Goal: Task Accomplishment & Management: Manage account settings

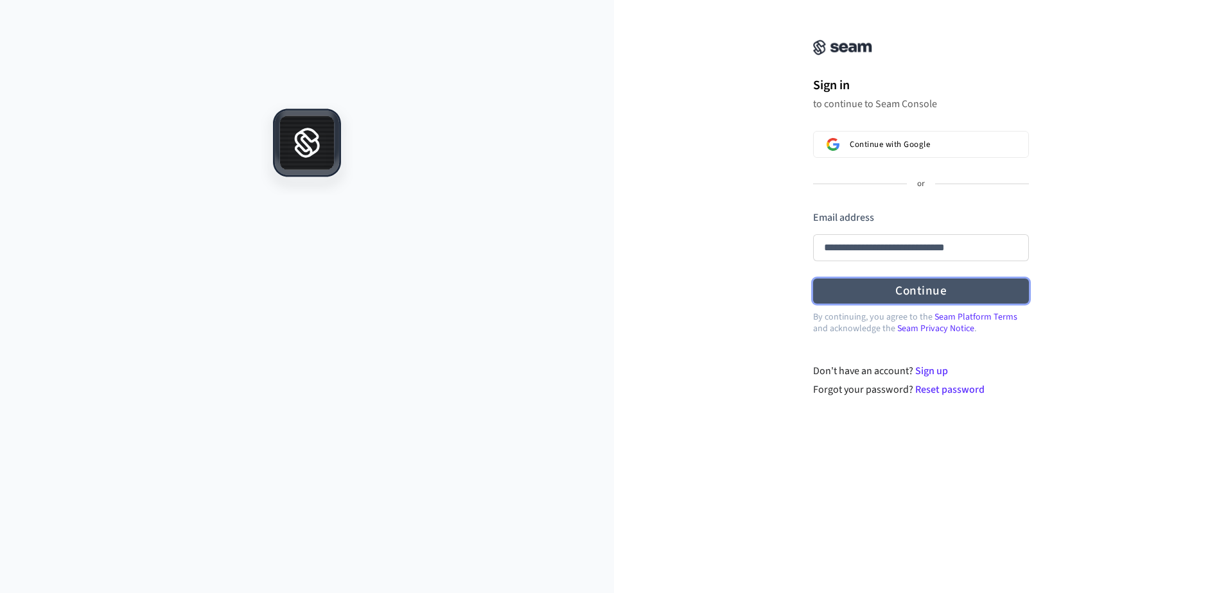
click at [1008, 286] on form "**********" at bounding box center [921, 258] width 216 height 94
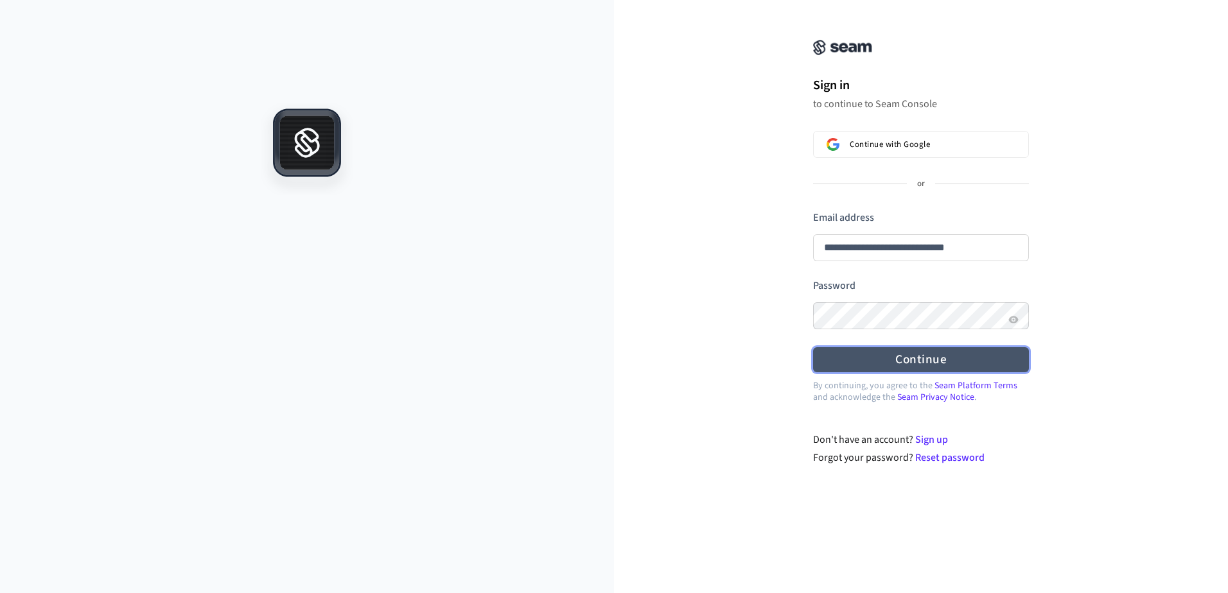
click at [993, 372] on button "Continue" at bounding box center [921, 359] width 216 height 25
type input "**********"
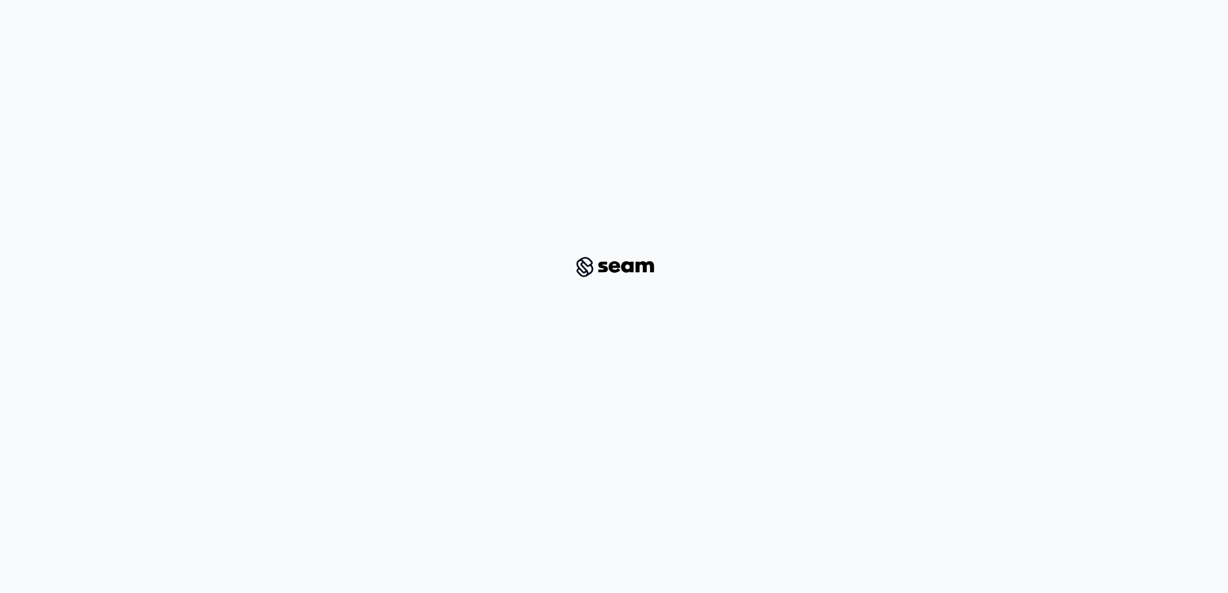
drag, startPoint x: 550, startPoint y: 236, endPoint x: 734, endPoint y: 312, distance: 198.5
click at [734, 312] on div at bounding box center [614, 267] width 1166 height 493
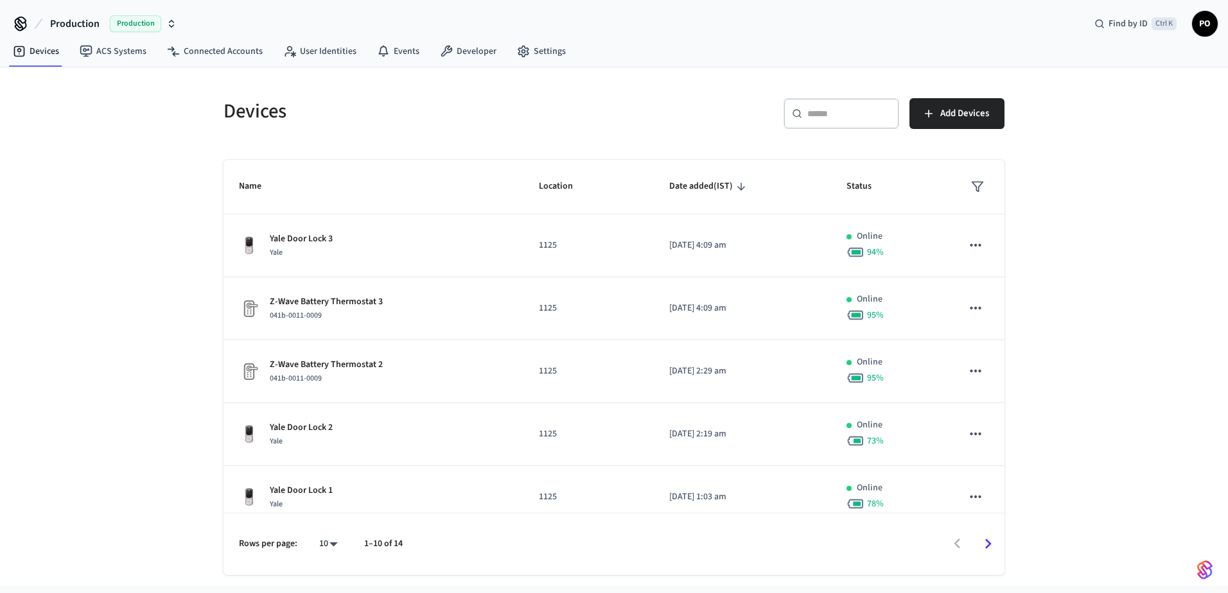
click at [1204, 19] on span "PO" at bounding box center [1204, 23] width 23 height 23
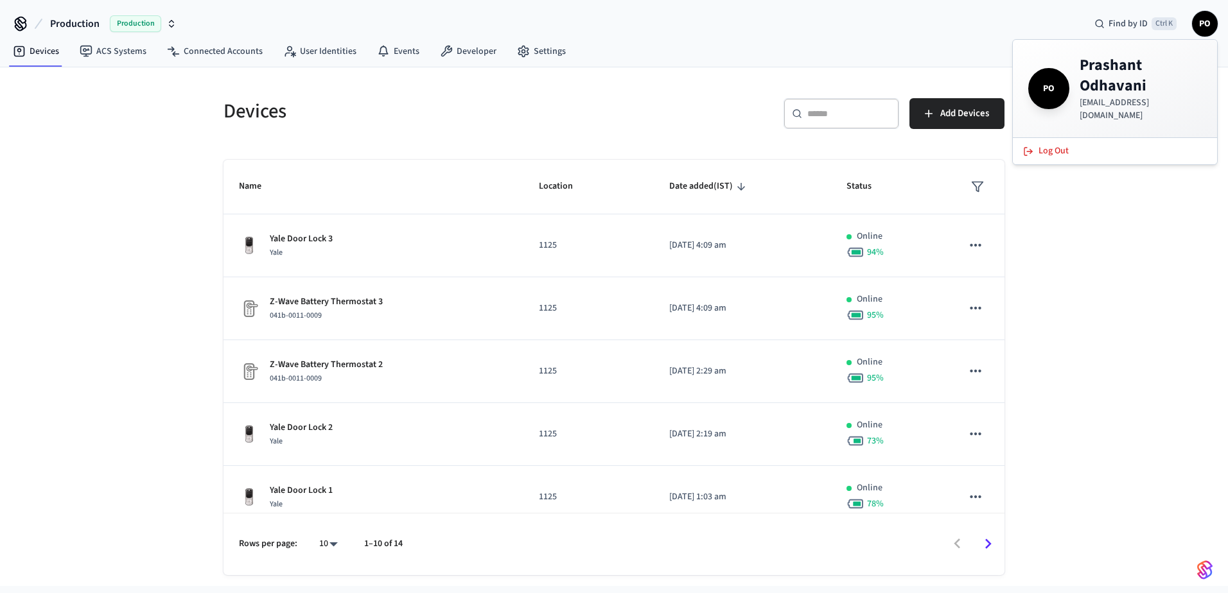
click at [171, 22] on icon "button" at bounding box center [171, 24] width 10 height 10
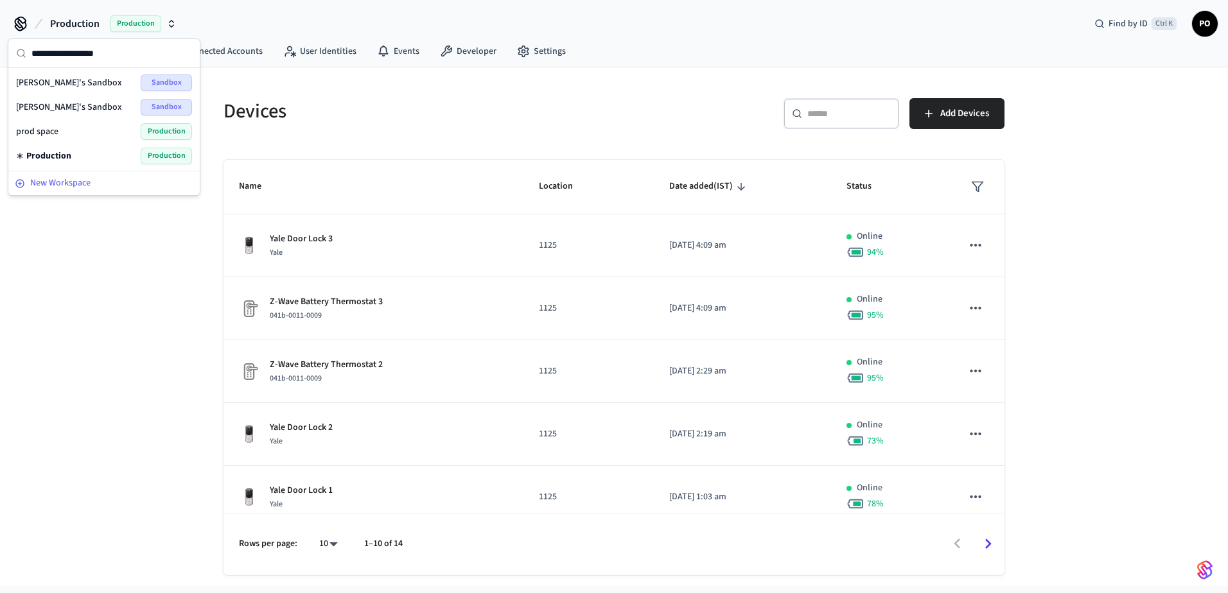
click at [43, 186] on span "New Workspace" at bounding box center [60, 183] width 60 height 13
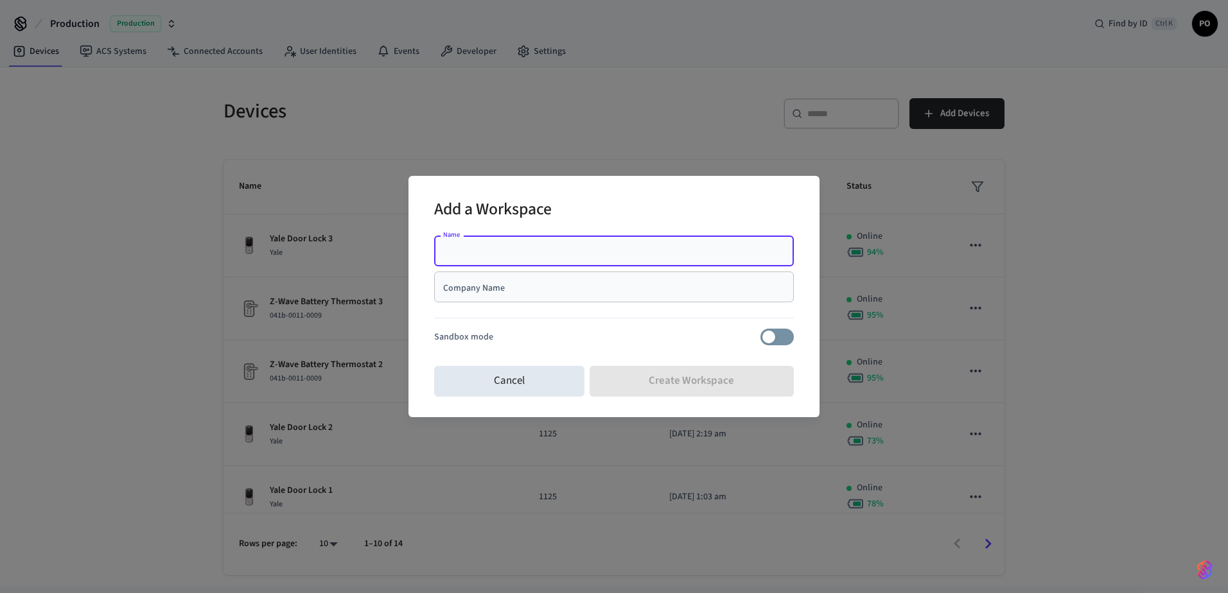
click at [159, 145] on div "Add a Workspace Name Name Company Name Company Name Sandbox mode Cancel Create …" at bounding box center [614, 296] width 1228 height 593
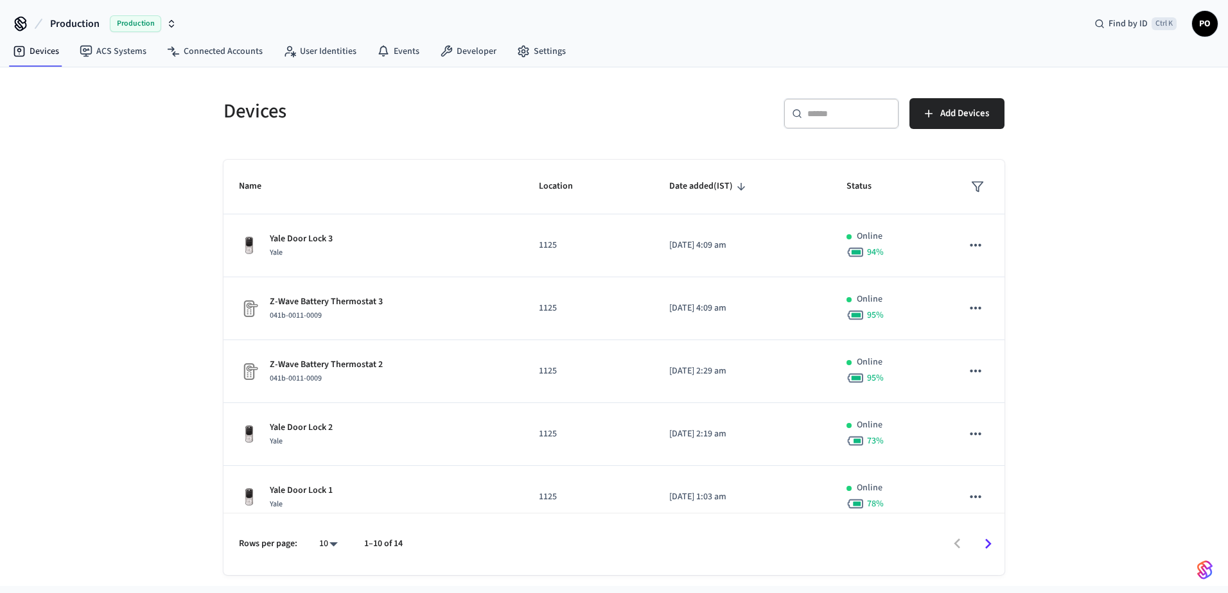
click at [173, 22] on icon "button" at bounding box center [171, 24] width 10 height 10
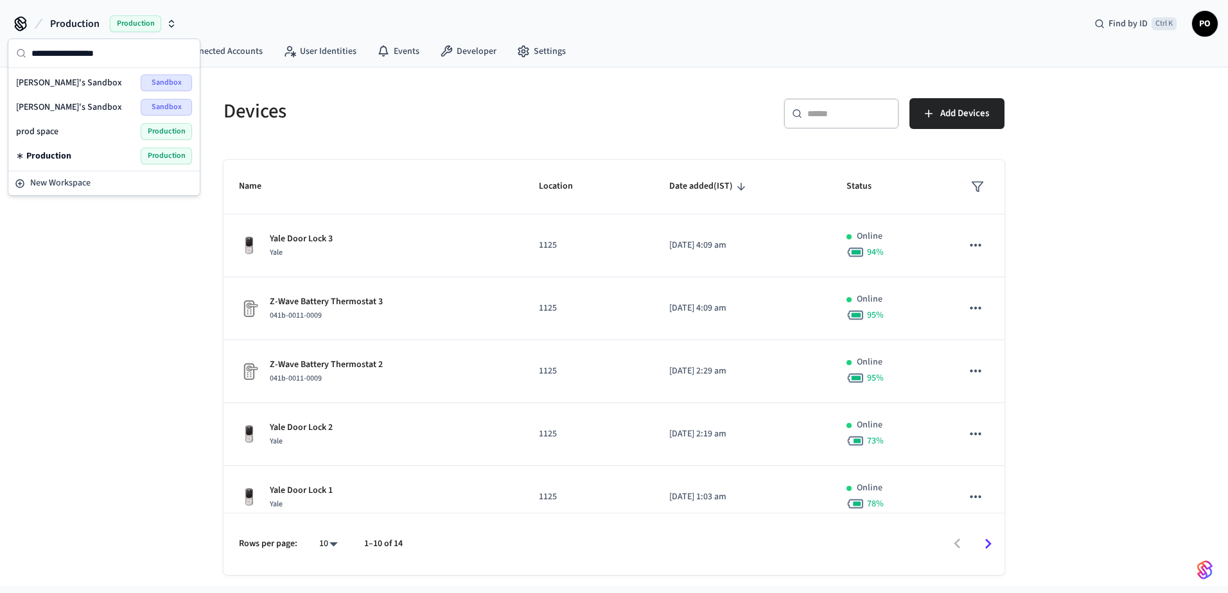
click at [62, 130] on div "prod space Production" at bounding box center [104, 131] width 176 height 17
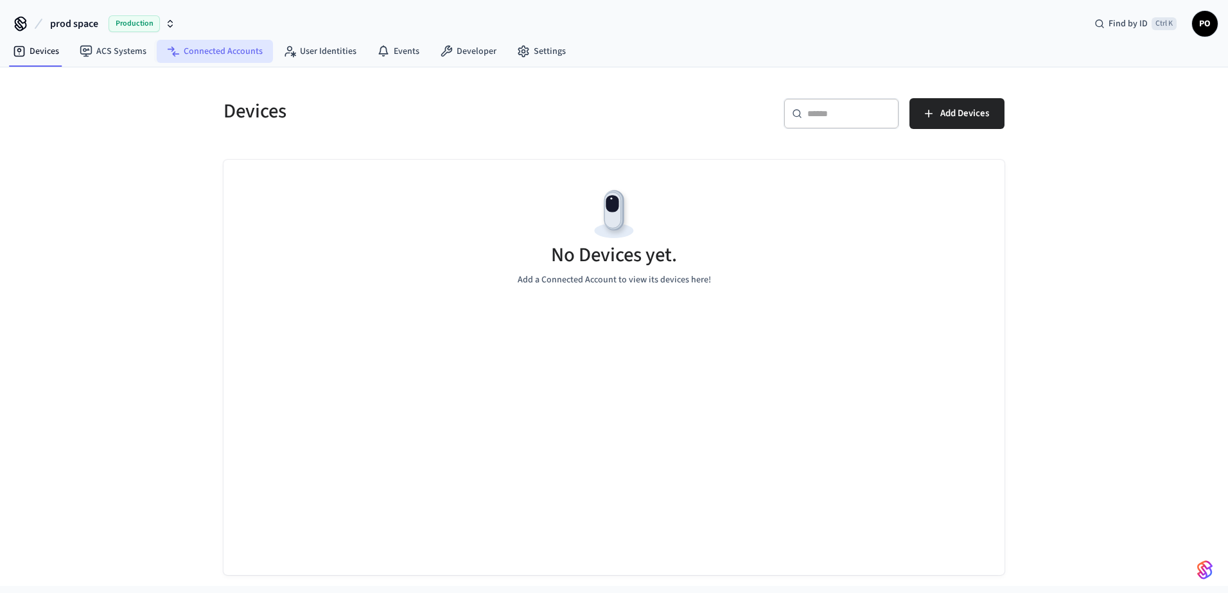
click at [157, 57] on link "Connected Accounts" at bounding box center [215, 51] width 116 height 23
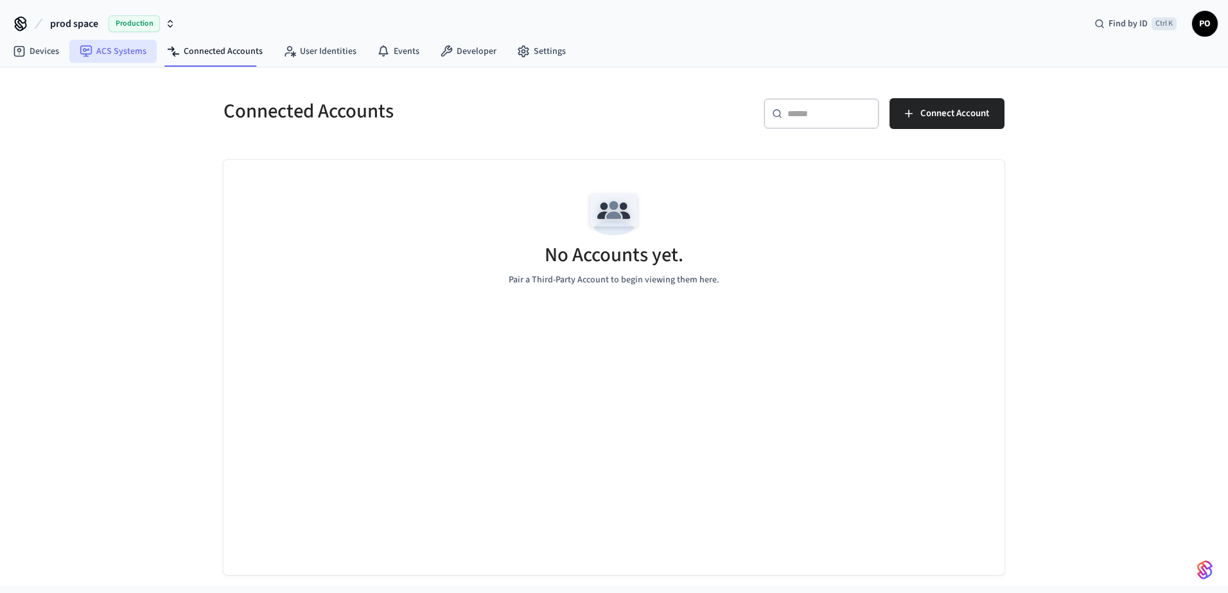
click at [119, 48] on link "ACS Systems" at bounding box center [112, 51] width 87 height 23
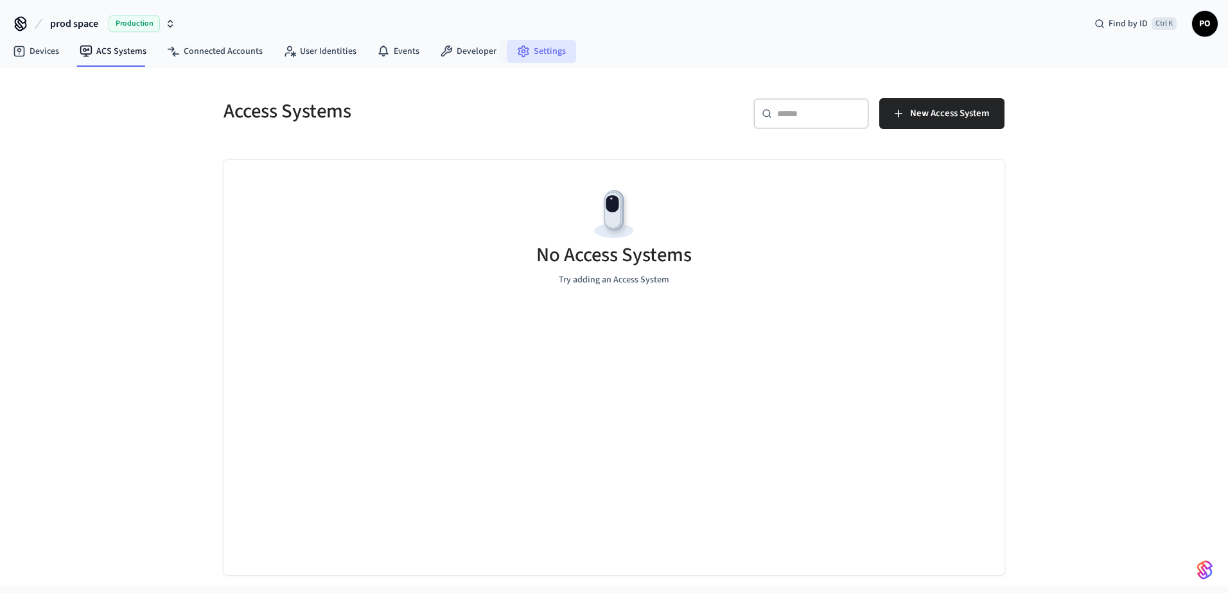
click at [558, 56] on link "Settings" at bounding box center [541, 51] width 69 height 23
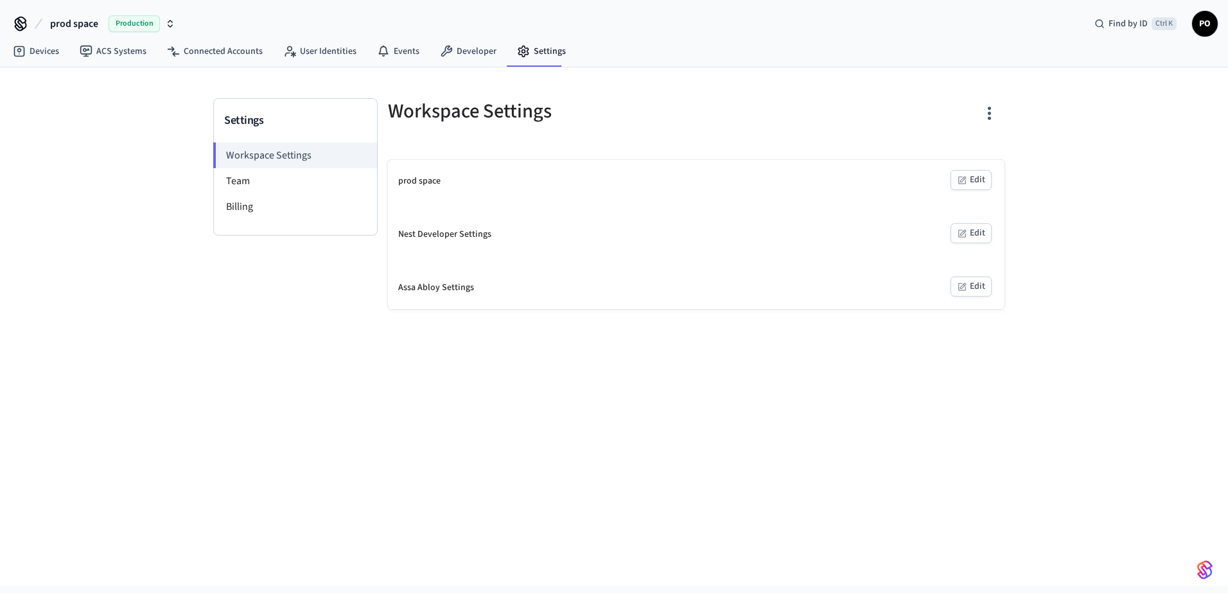
click at [984, 116] on icon "button" at bounding box center [989, 113] width 20 height 20
click at [939, 195] on div "Delete Workspace" at bounding box center [939, 201] width 89 height 13
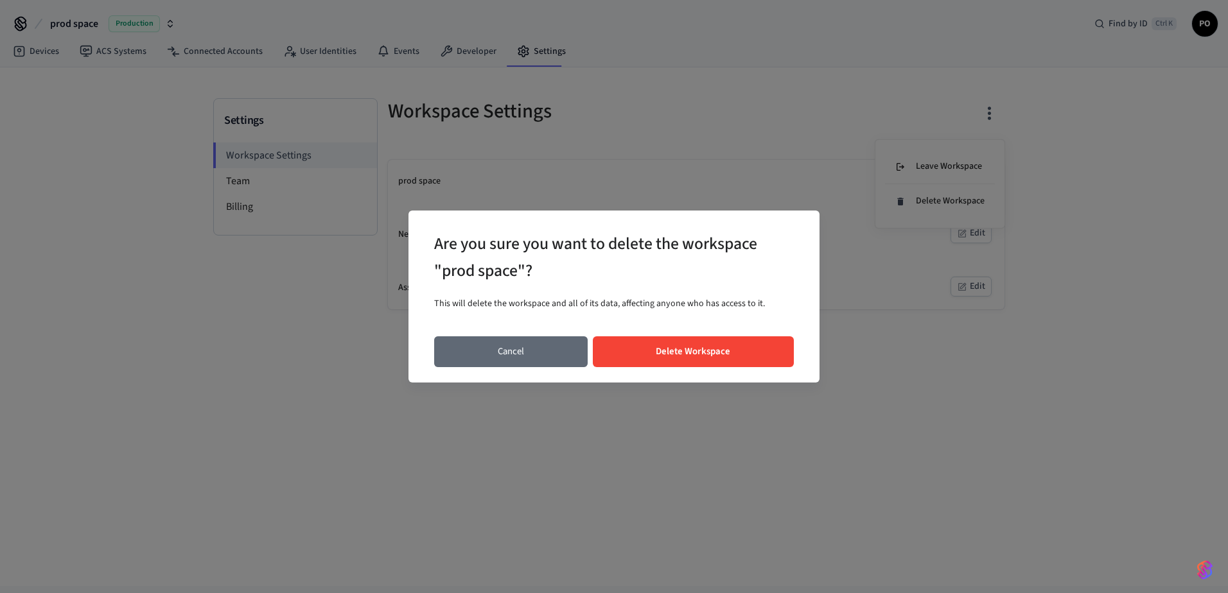
click at [456, 346] on button "Cancel" at bounding box center [511, 352] width 154 height 31
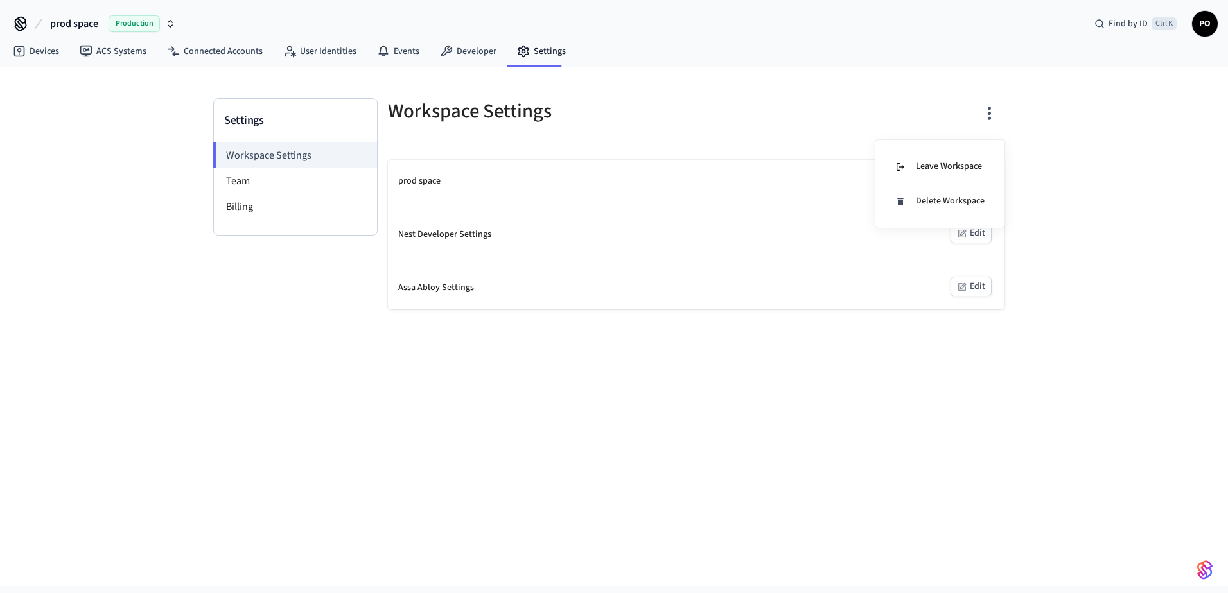
click at [117, 159] on div at bounding box center [614, 296] width 1228 height 593
click at [224, 60] on link "Connected Accounts" at bounding box center [215, 51] width 116 height 23
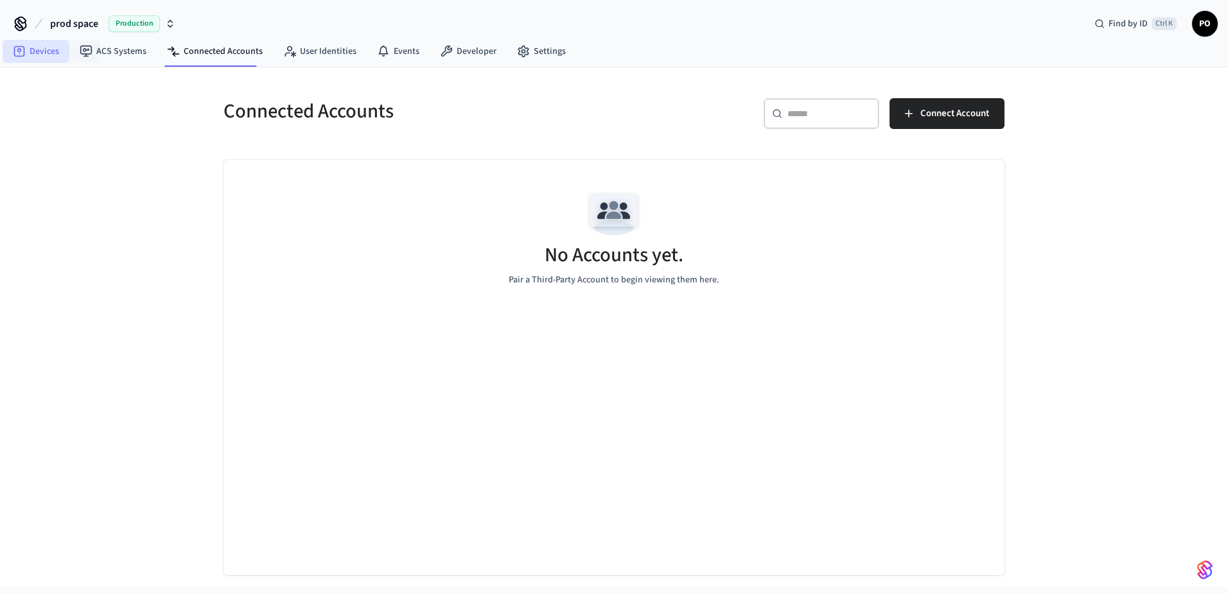
click at [29, 55] on link "Devices" at bounding box center [36, 51] width 67 height 23
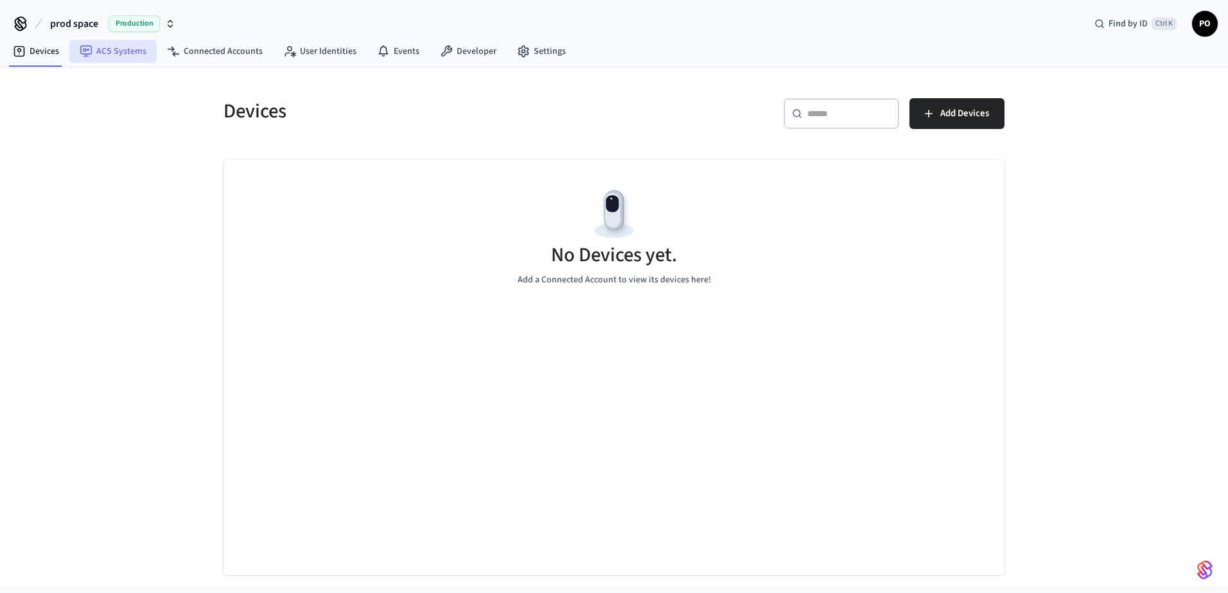
click at [138, 50] on link "ACS Systems" at bounding box center [112, 51] width 87 height 23
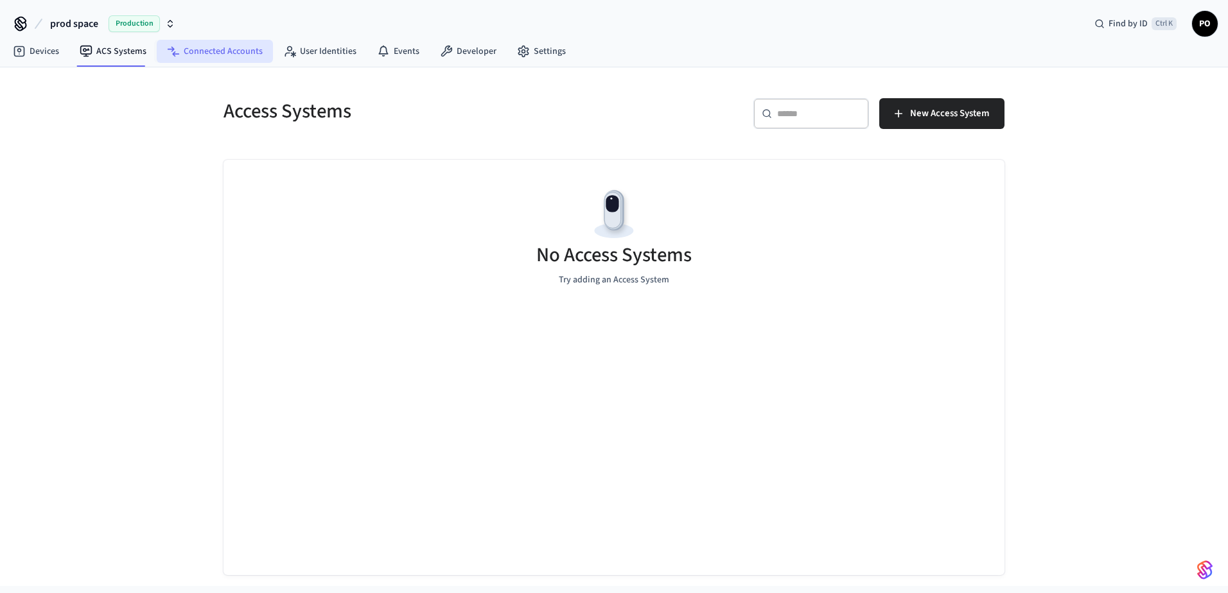
click at [208, 54] on link "Connected Accounts" at bounding box center [215, 51] width 116 height 23
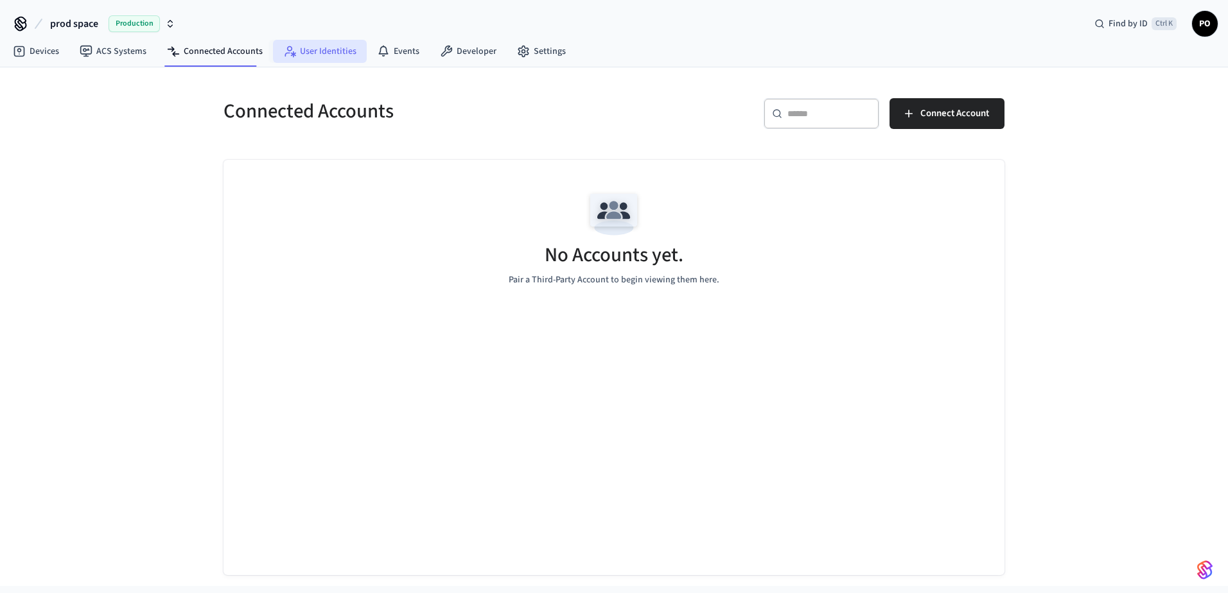
click at [319, 54] on link "User Identities" at bounding box center [320, 51] width 94 height 23
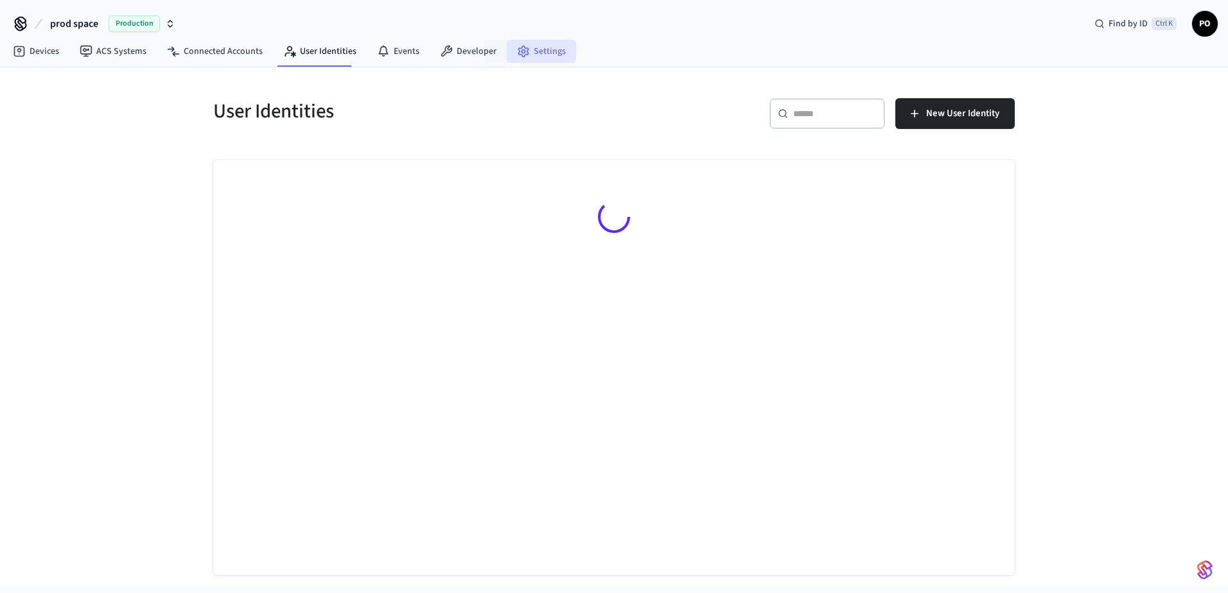
click at [530, 61] on link "Settings" at bounding box center [541, 51] width 69 height 23
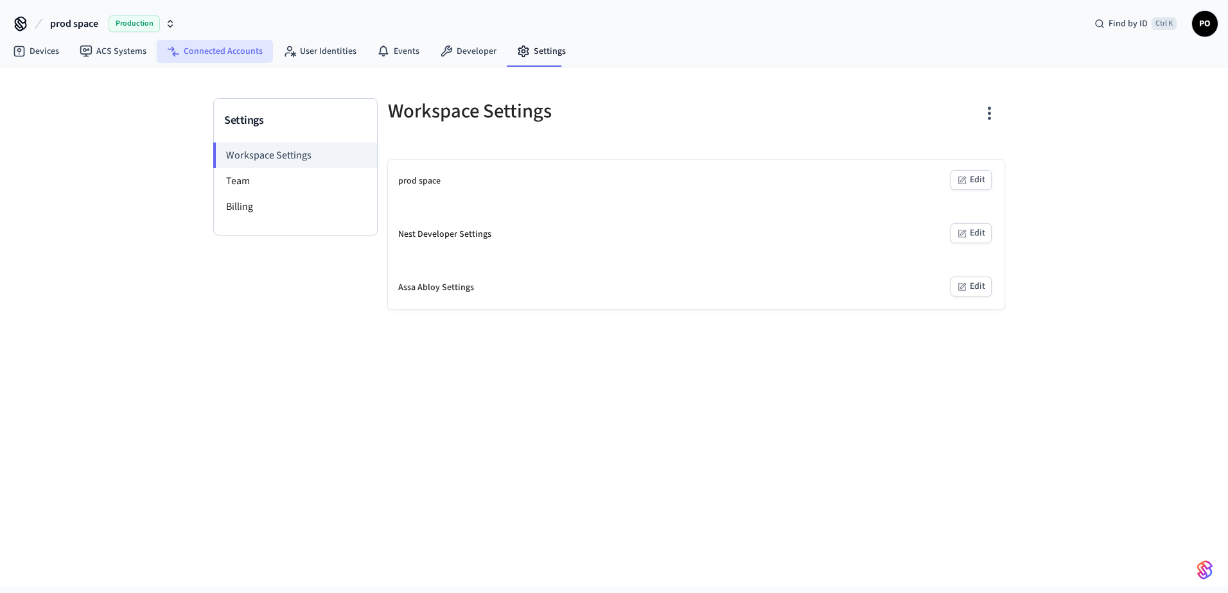
click at [185, 62] on link "Connected Accounts" at bounding box center [215, 51] width 116 height 23
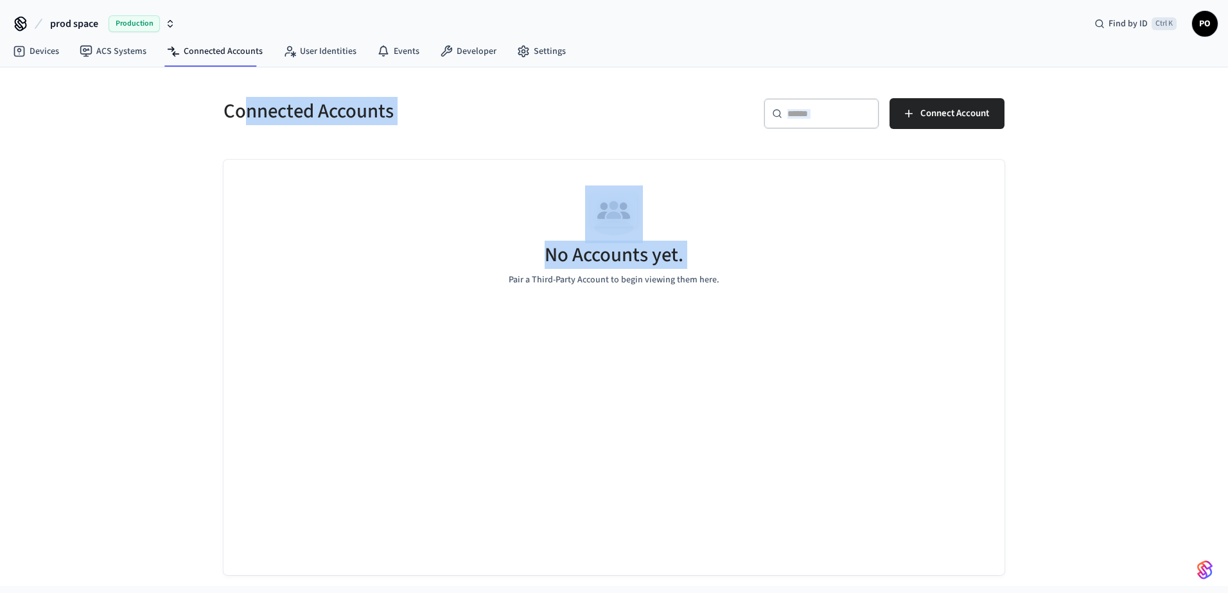
drag, startPoint x: 244, startPoint y: 109, endPoint x: 450, endPoint y: 186, distance: 219.5
click at [450, 186] on div "Connected Accounts ​ ​ Connect Account No Accounts yet. Pair a Third-Party Acco…" at bounding box center [614, 329] width 802 height 493
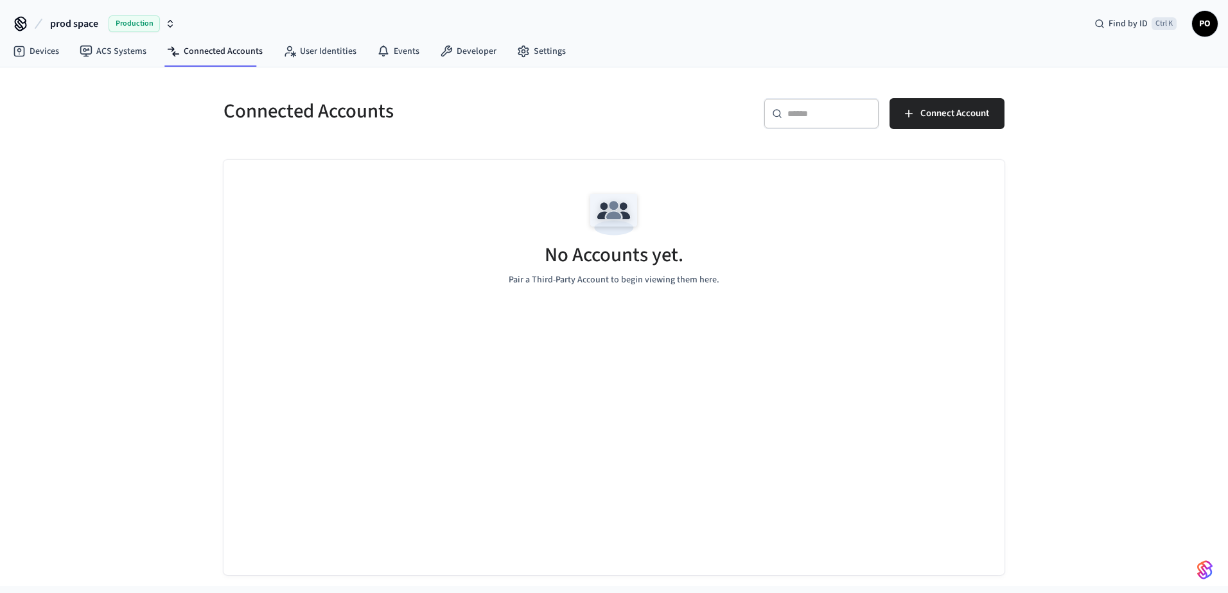
drag, startPoint x: 450, startPoint y: 186, endPoint x: 681, endPoint y: 357, distance: 287.5
click at [681, 357] on div "No Accounts yet. Pair a Third-Party Account to begin viewing them here." at bounding box center [614, 368] width 781 height 416
click at [530, 55] on link "Settings" at bounding box center [541, 51] width 69 height 23
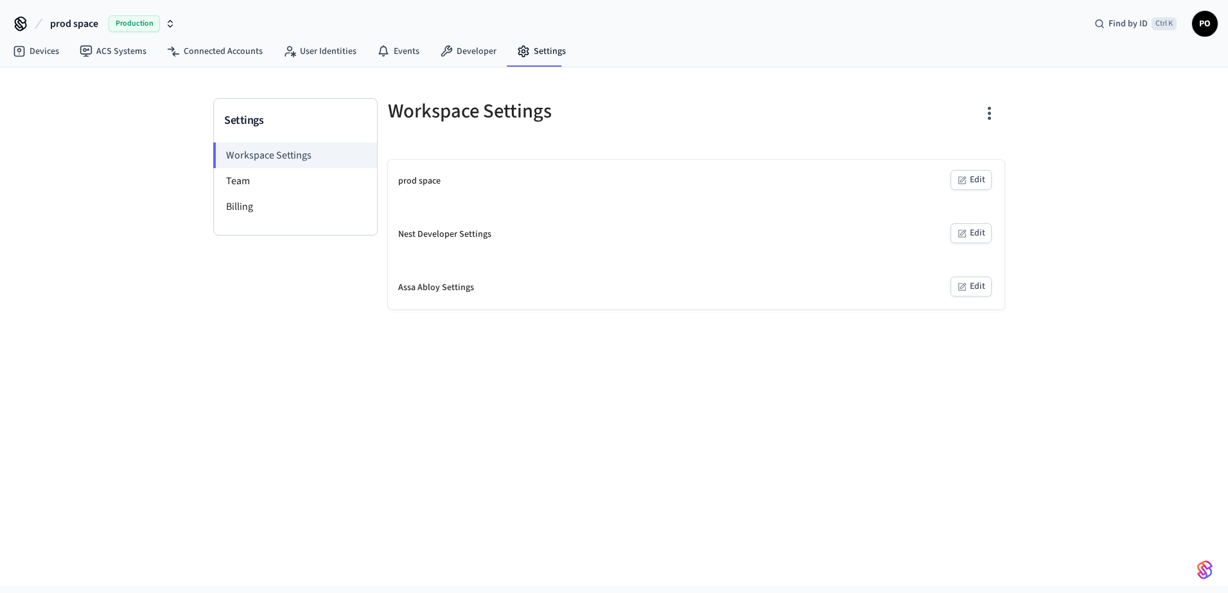
click at [990, 118] on icon "button" at bounding box center [989, 113] width 3 height 13
click at [985, 200] on li "Delete Workspace" at bounding box center [940, 201] width 110 height 34
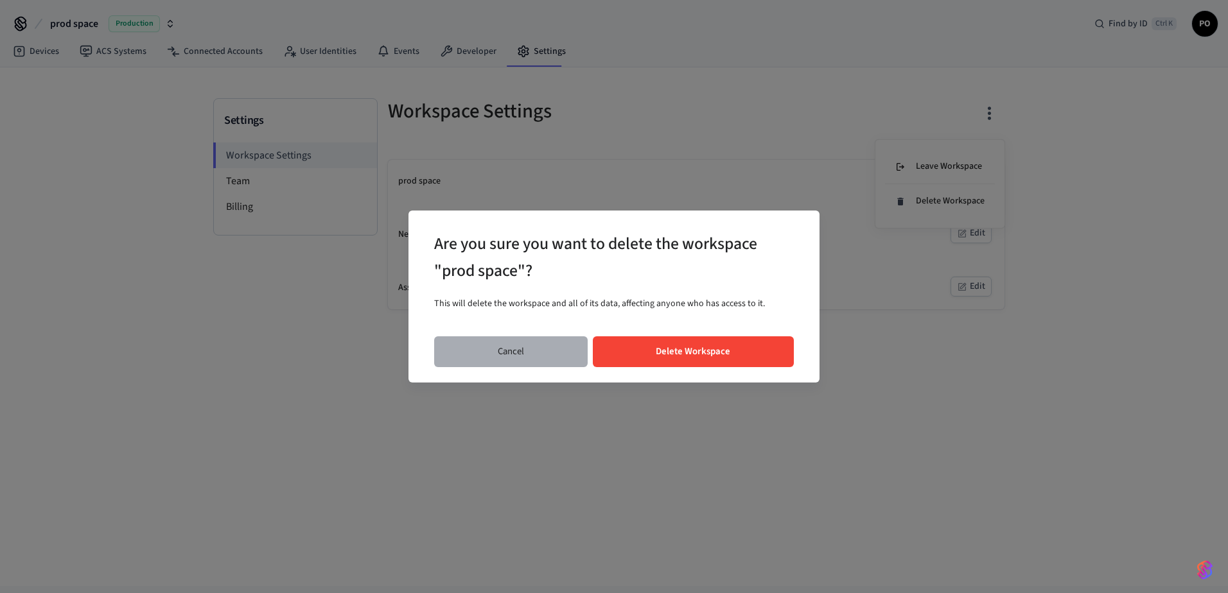
click at [523, 338] on button "Cancel" at bounding box center [511, 352] width 154 height 31
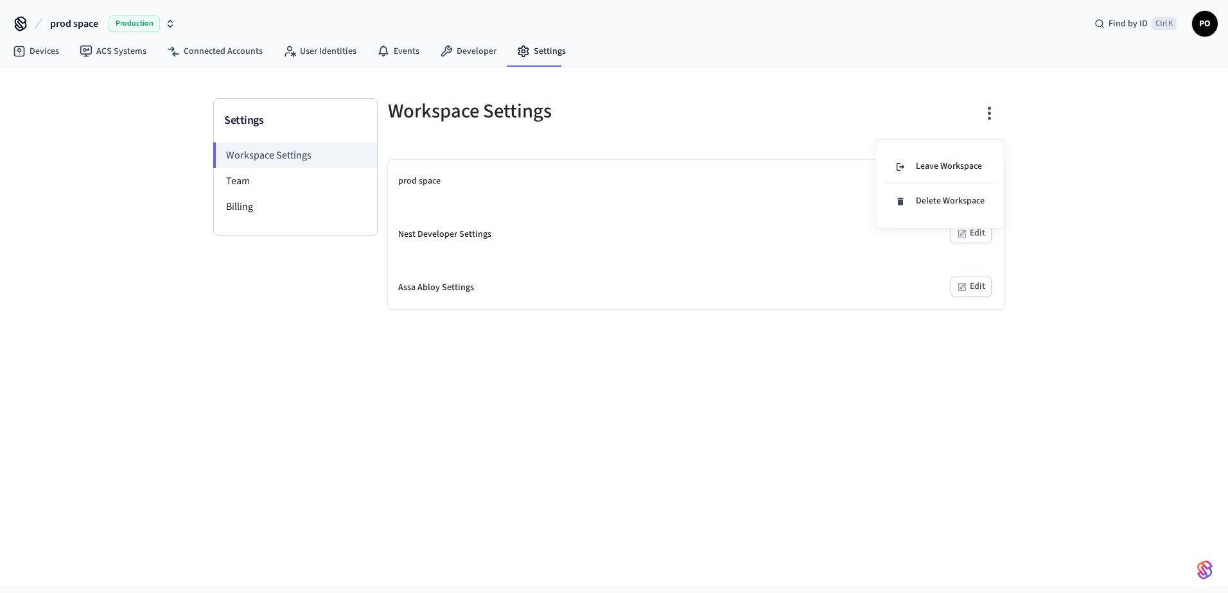
drag, startPoint x: 63, startPoint y: 20, endPoint x: 136, endPoint y: 30, distance: 73.2
click at [66, 20] on div at bounding box center [614, 296] width 1228 height 593
click at [110, 62] on link "ACS Systems" at bounding box center [112, 51] width 87 height 23
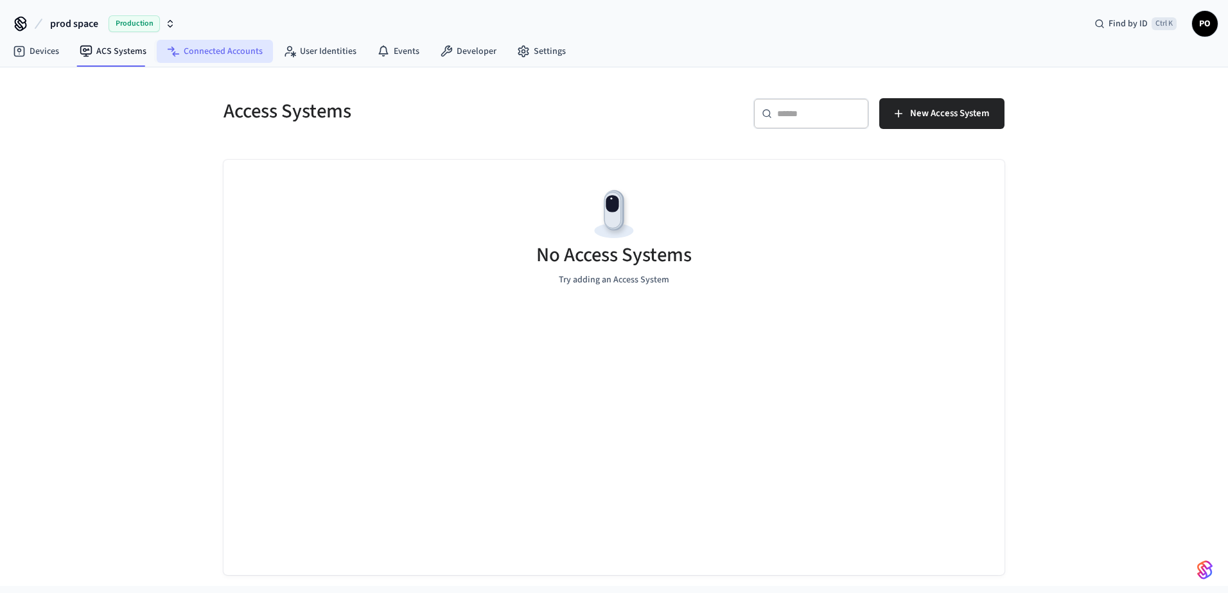
click at [185, 61] on link "Connected Accounts" at bounding box center [215, 51] width 116 height 23
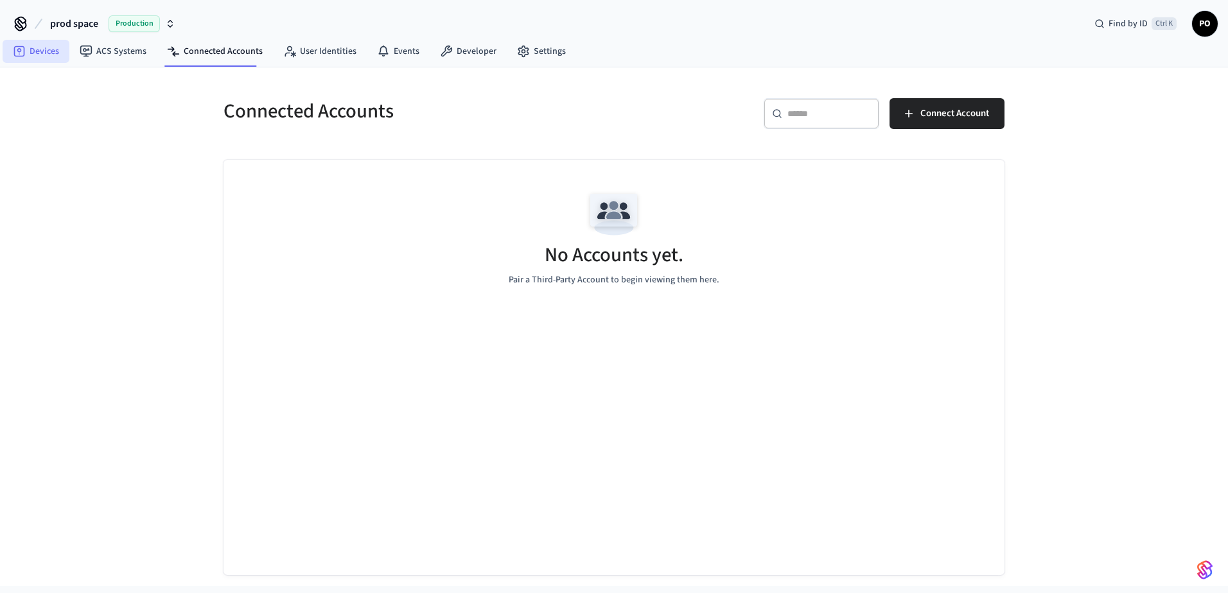
click at [53, 62] on link "Devices" at bounding box center [36, 51] width 67 height 23
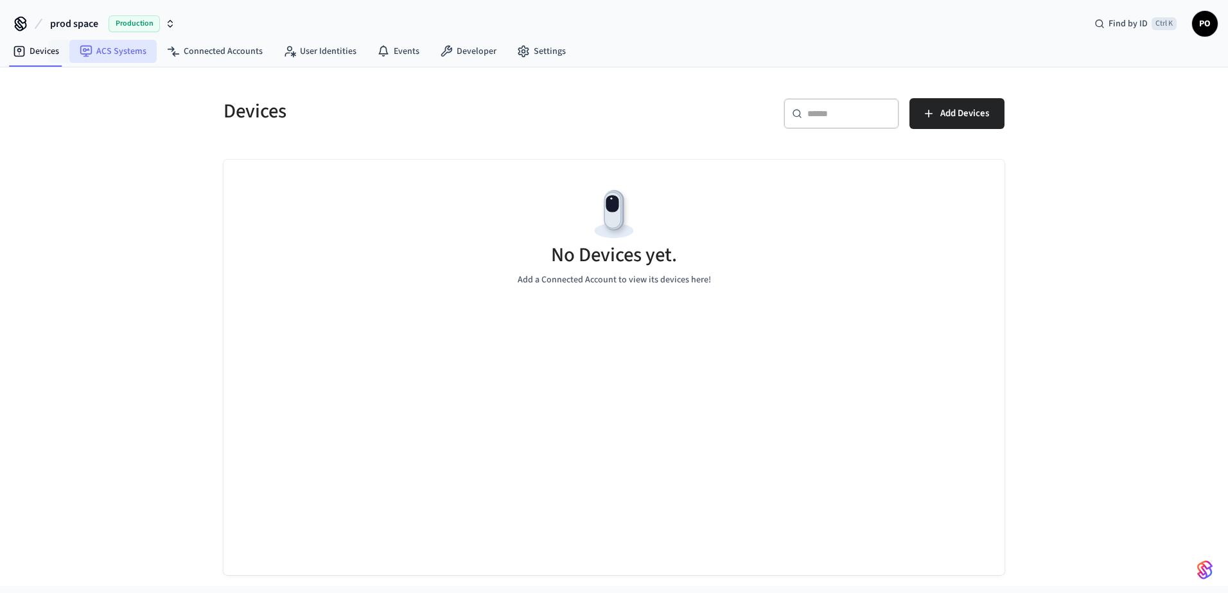
click at [106, 58] on link "ACS Systems" at bounding box center [112, 51] width 87 height 23
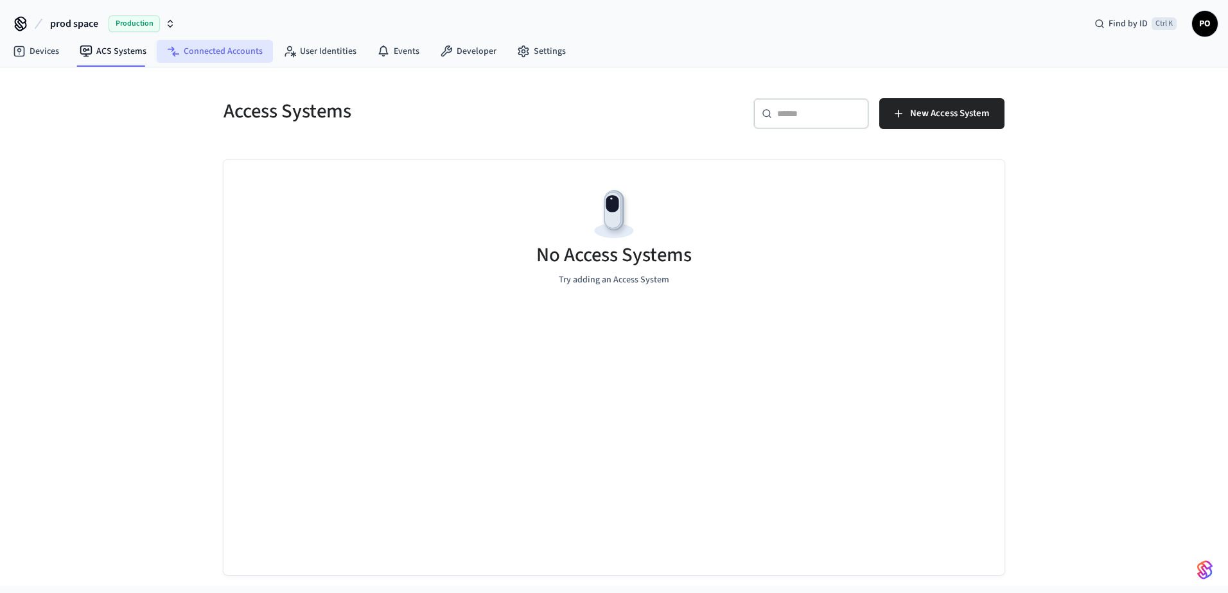
click at [238, 55] on link "Connected Accounts" at bounding box center [215, 51] width 116 height 23
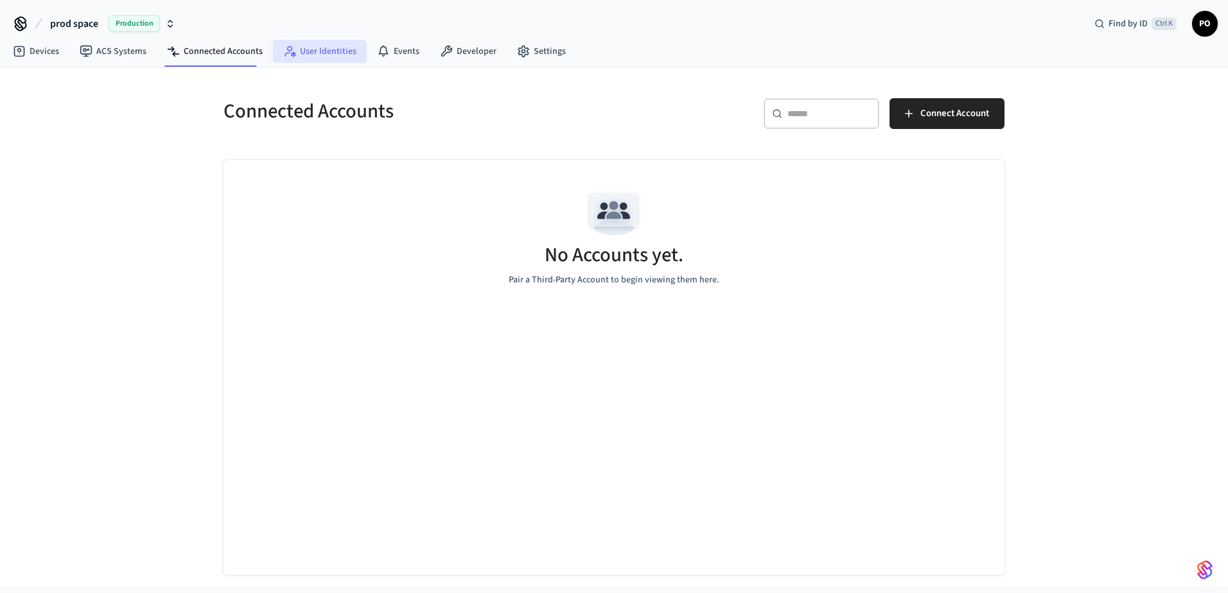
click at [330, 55] on link "User Identities" at bounding box center [320, 51] width 94 height 23
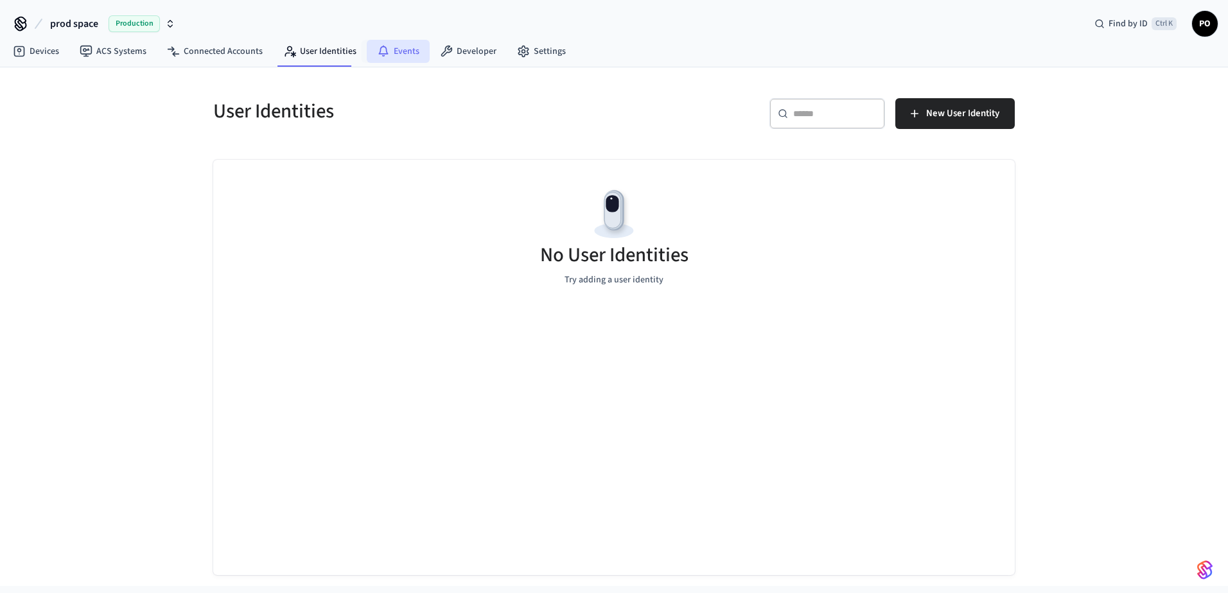
drag, startPoint x: 391, startPoint y: 60, endPoint x: 408, endPoint y: 63, distance: 17.5
click at [391, 60] on link "Events" at bounding box center [398, 51] width 63 height 23
click at [466, 63] on nav "Devices ACS Systems Connected Accounts User Identities Events Developer Settings" at bounding box center [290, 52] width 574 height 30
click at [520, 62] on link "Settings" at bounding box center [541, 51] width 69 height 23
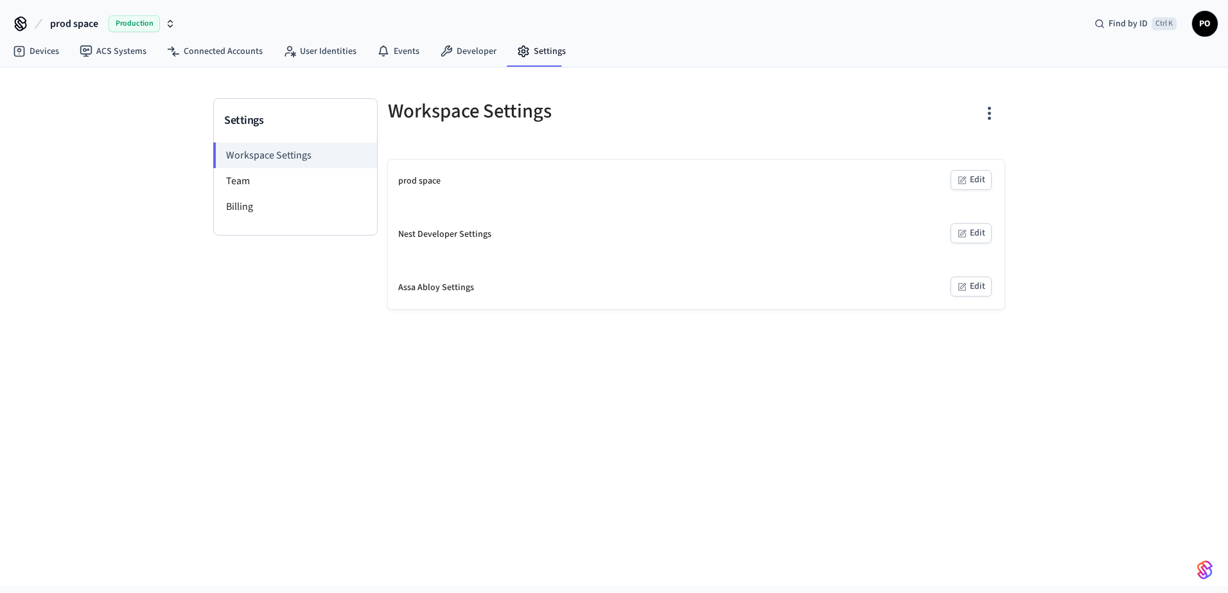
click at [994, 119] on icon "button" at bounding box center [989, 113] width 20 height 20
click at [923, 203] on div "Delete Workspace" at bounding box center [939, 201] width 89 height 13
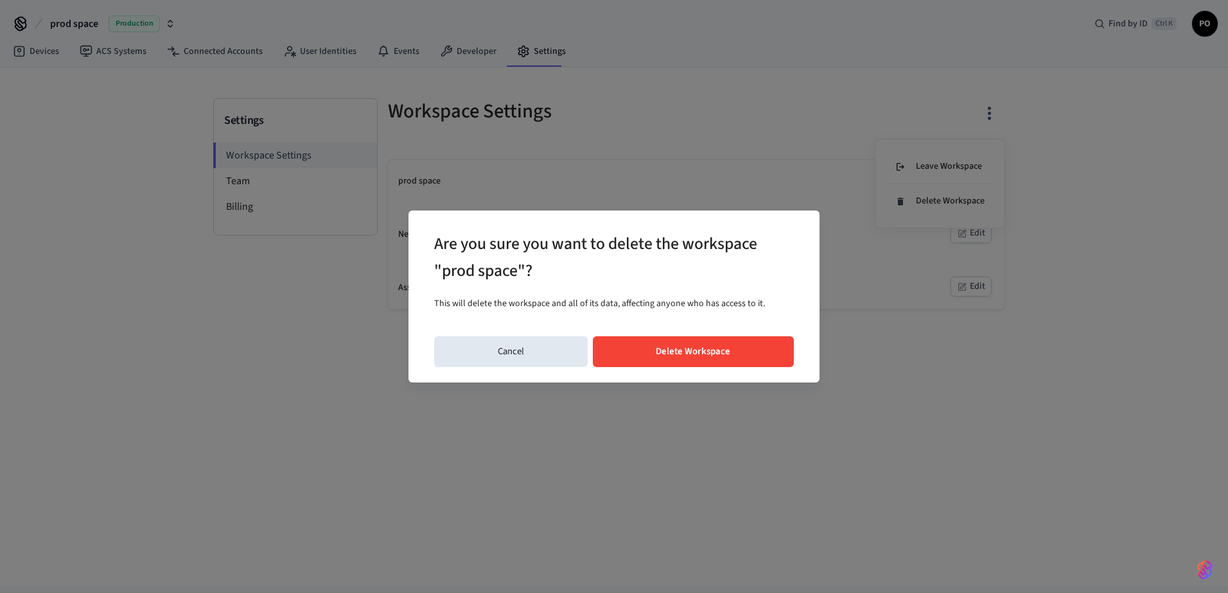
click at [730, 343] on button "Delete Workspace" at bounding box center [694, 352] width 202 height 31
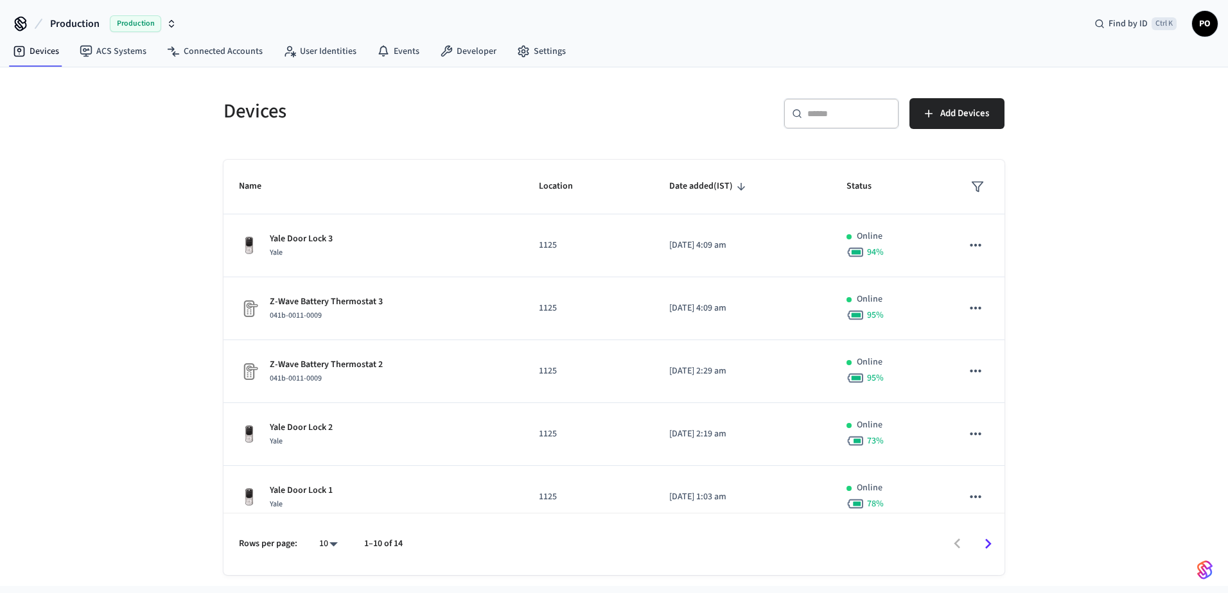
click at [176, 26] on icon "button" at bounding box center [171, 24] width 10 height 10
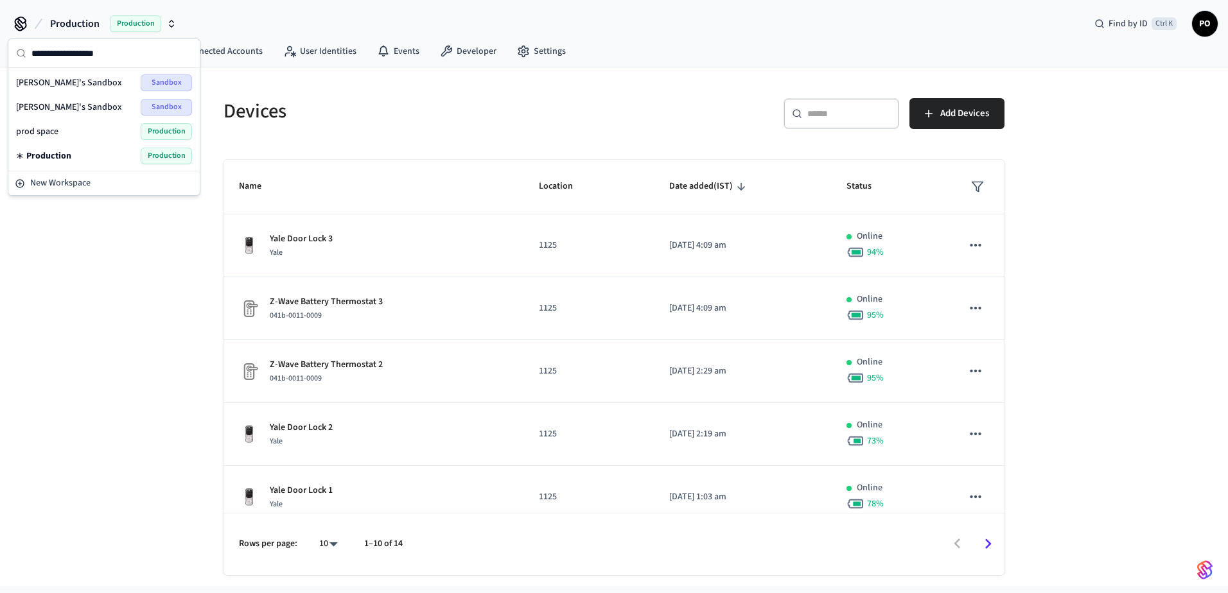
click at [96, 303] on div "Devices ​ ​ Add Devices Name Location Date added (IST) Status Yale Door Lock 3 …" at bounding box center [614, 326] width 1228 height 519
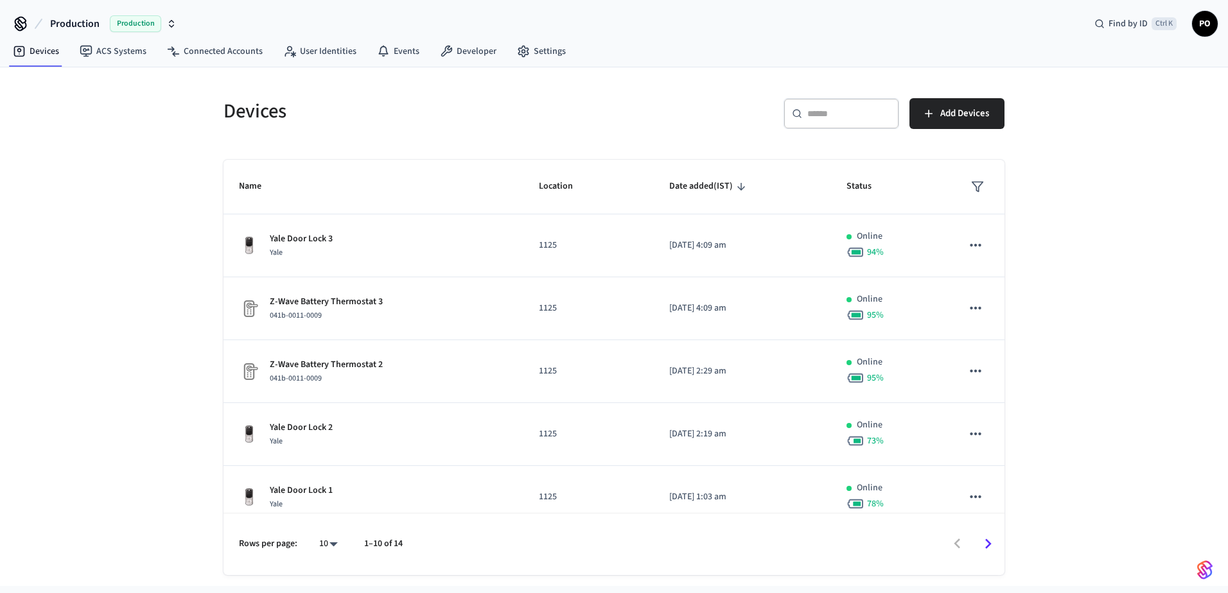
click at [110, 64] on nav "Devices ACS Systems Connected Accounts User Identities Events Developer Settings" at bounding box center [290, 52] width 574 height 30
click at [113, 57] on link "ACS Systems" at bounding box center [112, 51] width 87 height 23
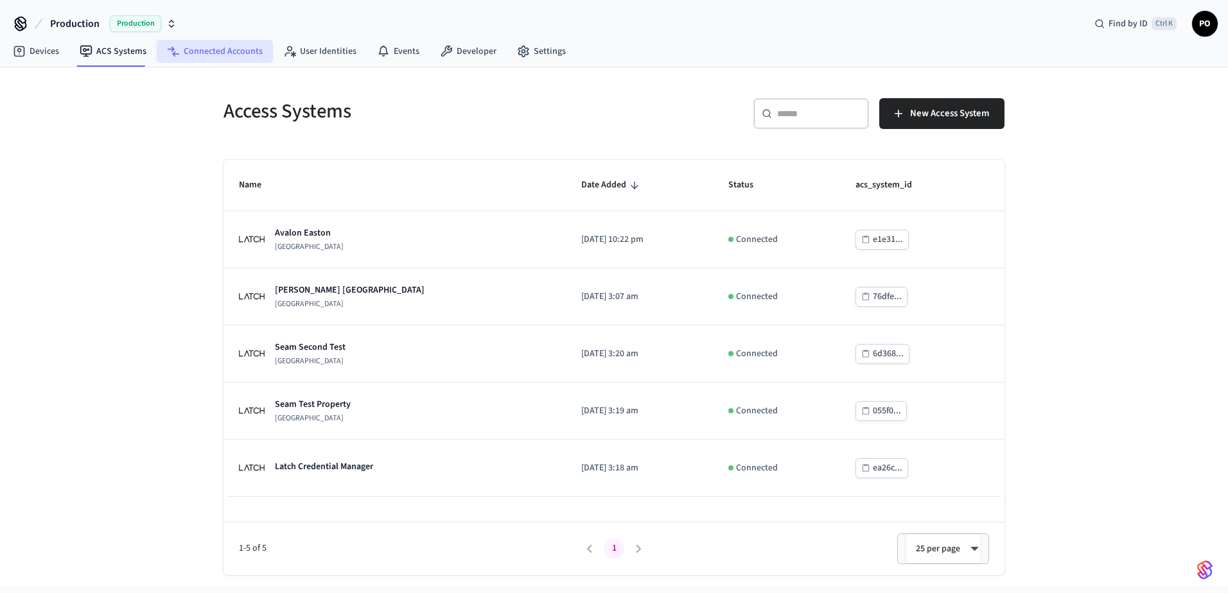
click at [257, 51] on link "Connected Accounts" at bounding box center [215, 51] width 116 height 23
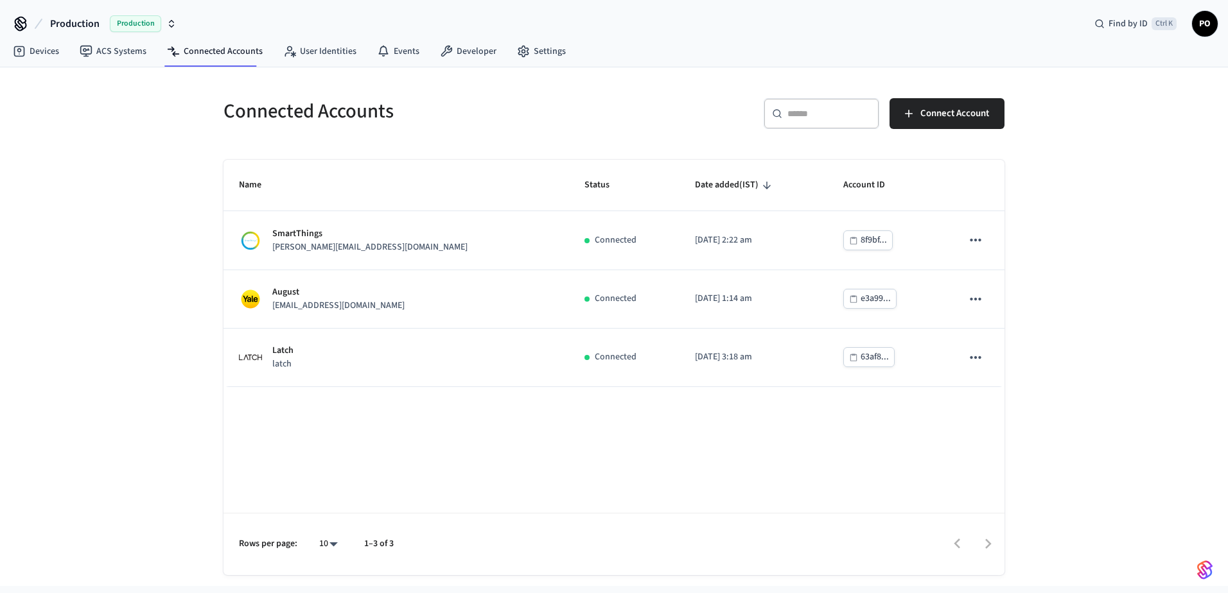
click at [1217, 34] on div "Find by ID Ctrl K PO" at bounding box center [1151, 23] width 134 height 27
click at [1205, 27] on span "PO" at bounding box center [1204, 23] width 23 height 23
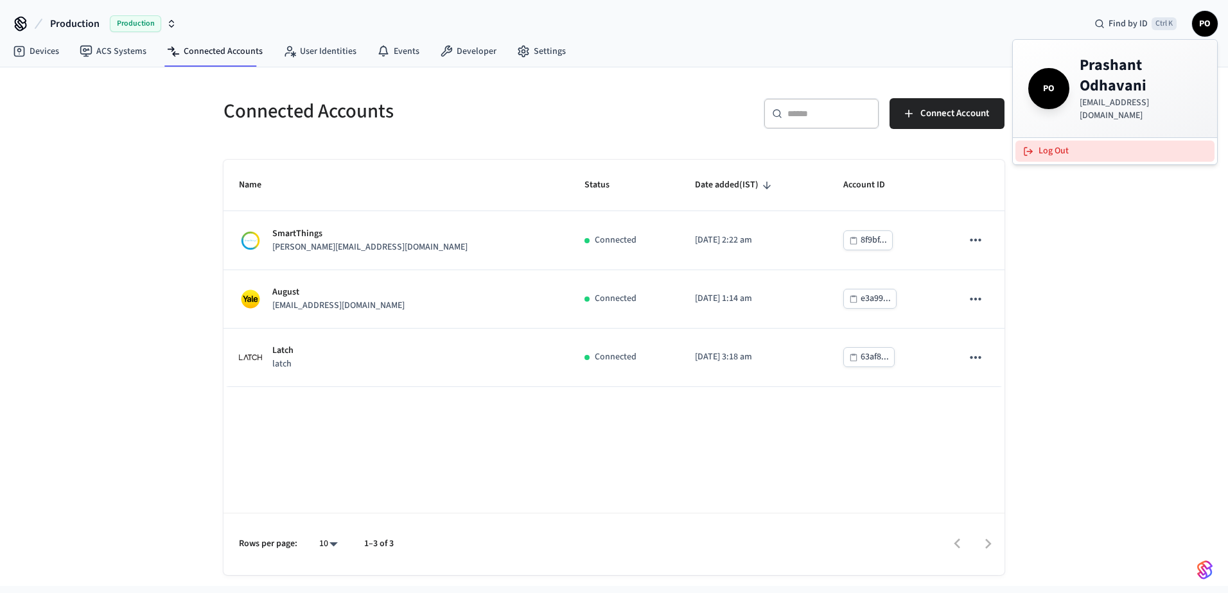
click at [1150, 141] on button "Log Out" at bounding box center [1114, 151] width 199 height 21
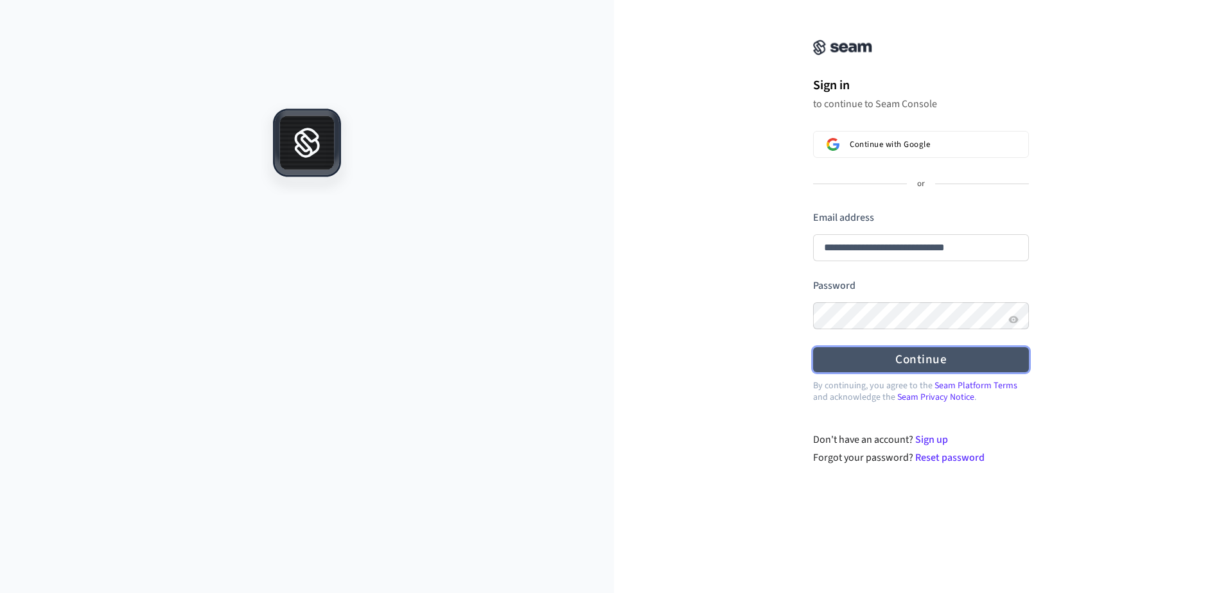
click at [980, 297] on form "**********" at bounding box center [921, 292] width 216 height 162
click at [977, 356] on button "Continue" at bounding box center [921, 359] width 216 height 25
type input "**********"
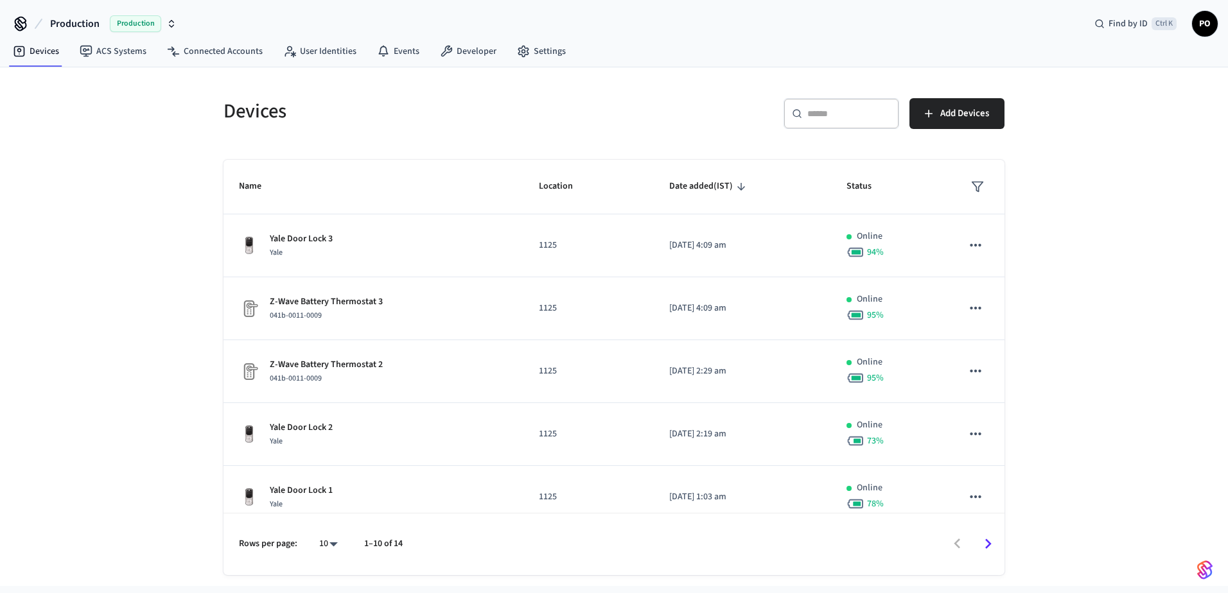
click at [69, 18] on span "Production" at bounding box center [74, 23] width 49 height 15
click at [175, 18] on div "Production" at bounding box center [143, 23] width 67 height 17
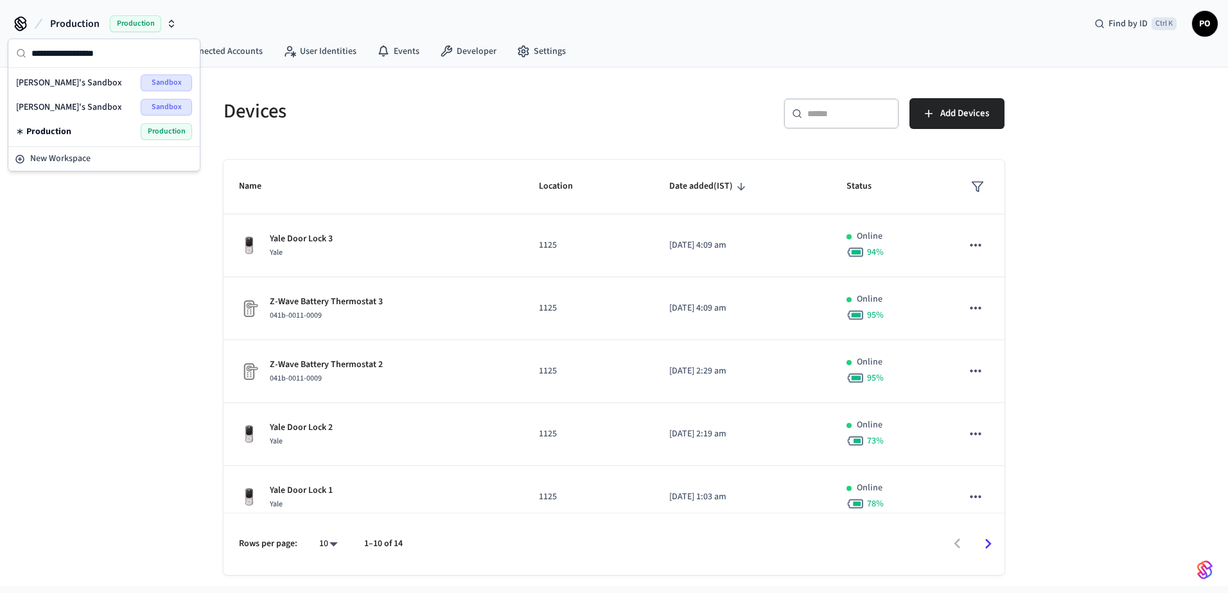
type input "*"
click at [146, 168] on button "New Workspace" at bounding box center [104, 158] width 189 height 21
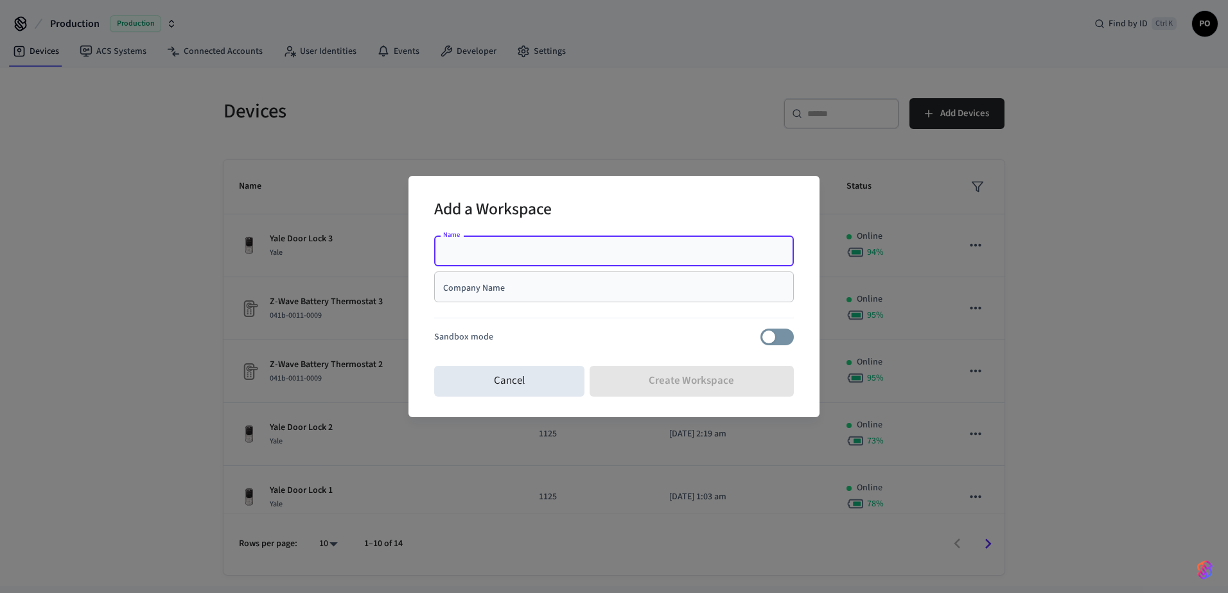
type input "*"
click at [441, 327] on div at bounding box center [614, 321] width 360 height 16
click at [927, 468] on div "Add a Workspace Name Name Company Name Company Name Sandbox mode Cancel Create …" at bounding box center [614, 296] width 1228 height 593
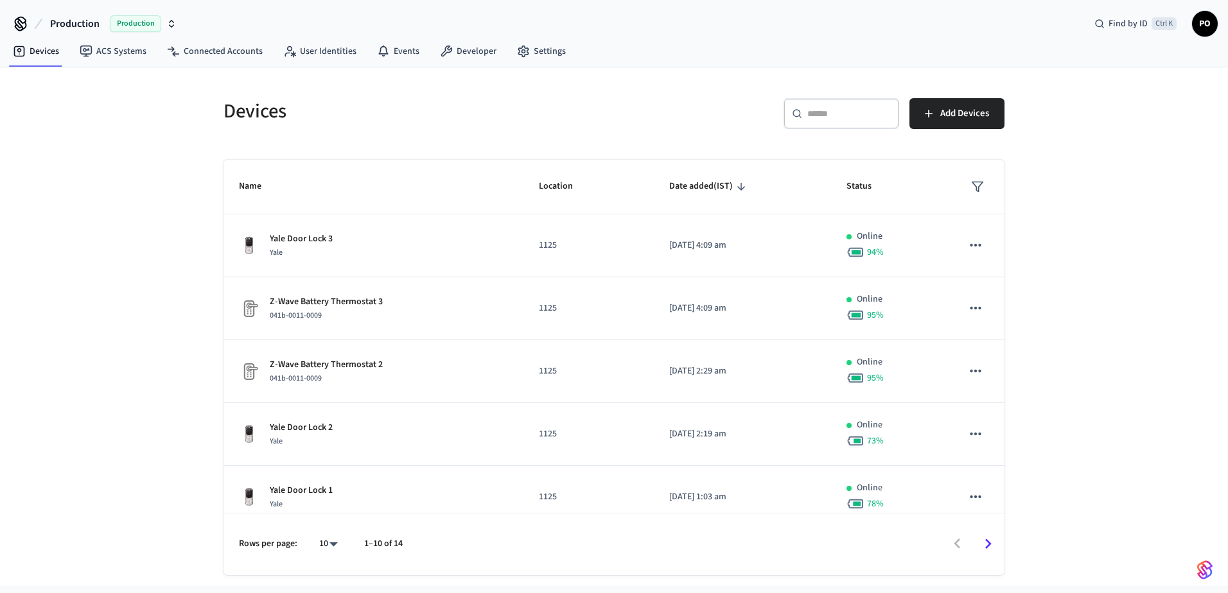
click at [85, 24] on span "Production" at bounding box center [74, 23] width 49 height 15
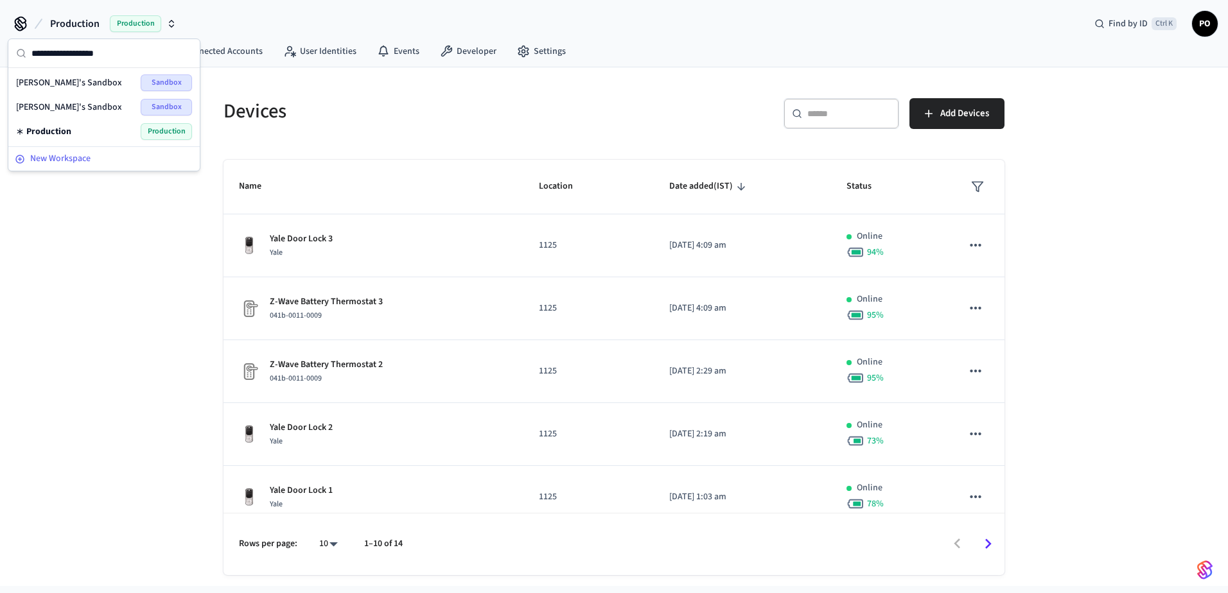
click at [71, 157] on span "New Workspace" at bounding box center [60, 158] width 60 height 13
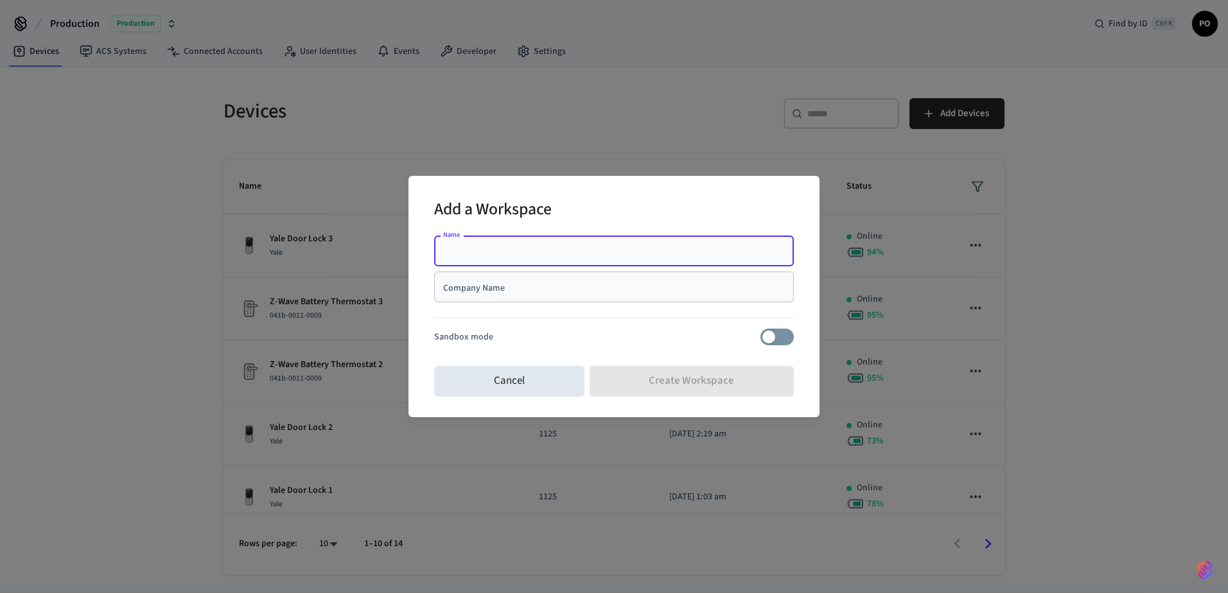
click at [295, 464] on div "Add a Workspace Name Name Company Name Company Name Sandbox mode Cancel Create …" at bounding box center [614, 296] width 1228 height 593
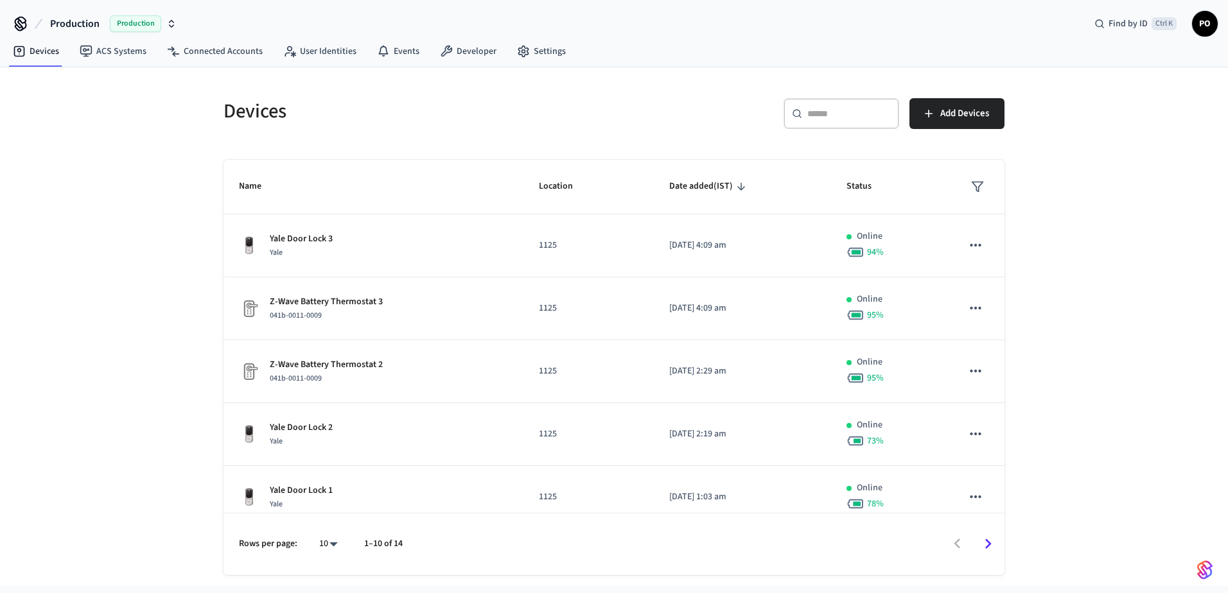
click at [82, 23] on span "Production" at bounding box center [74, 23] width 49 height 15
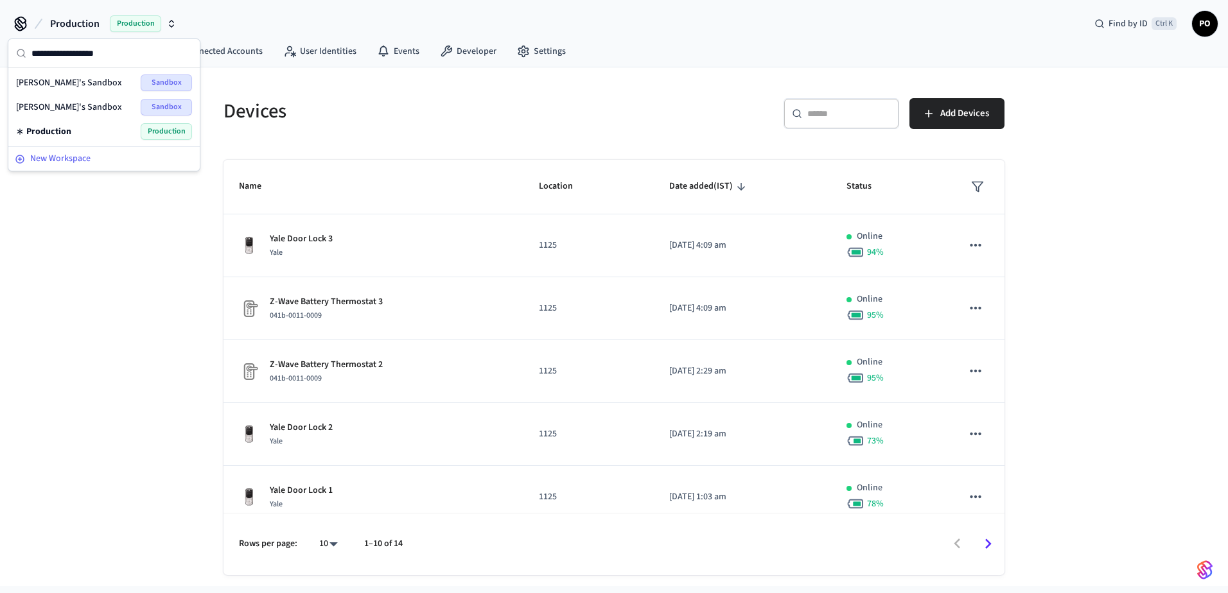
click at [113, 156] on div "New Workspace" at bounding box center [104, 158] width 179 height 13
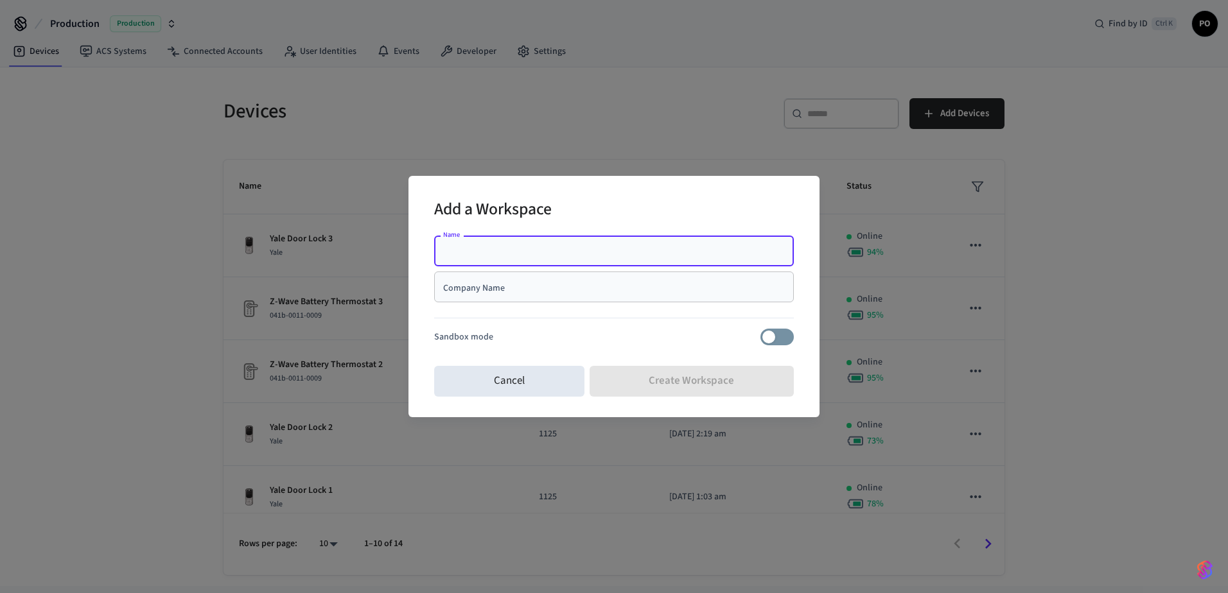
click at [126, 191] on div "Add a Workspace Name Name Company Name Company Name Sandbox mode Cancel Create …" at bounding box center [614, 296] width 1228 height 593
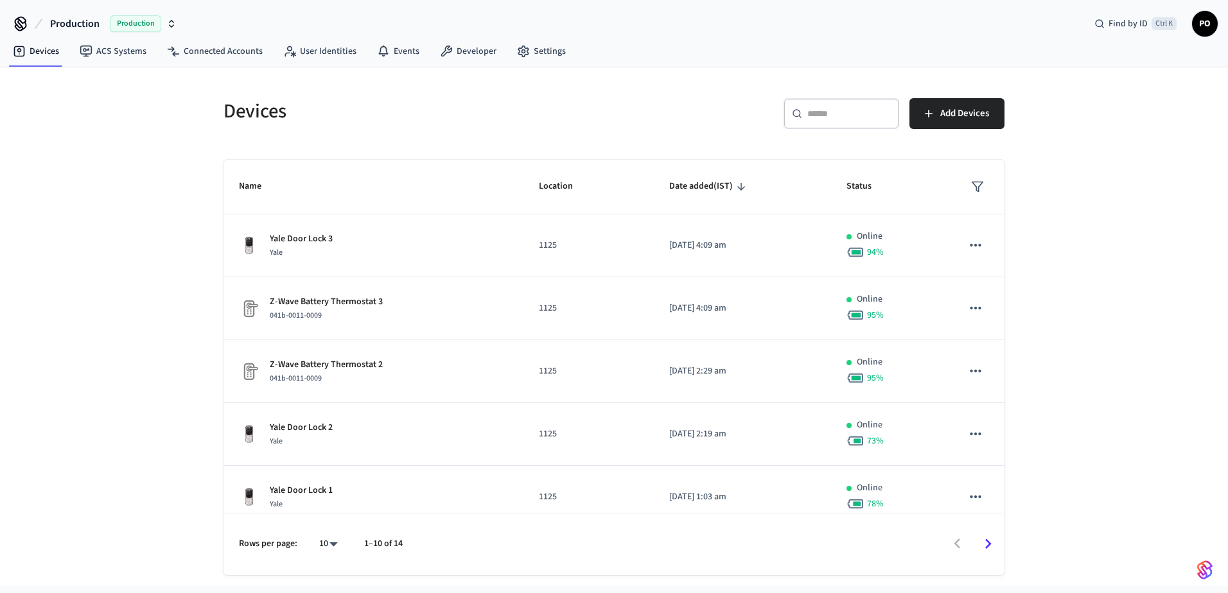
click at [82, 15] on button "Production Production" at bounding box center [113, 23] width 134 height 27
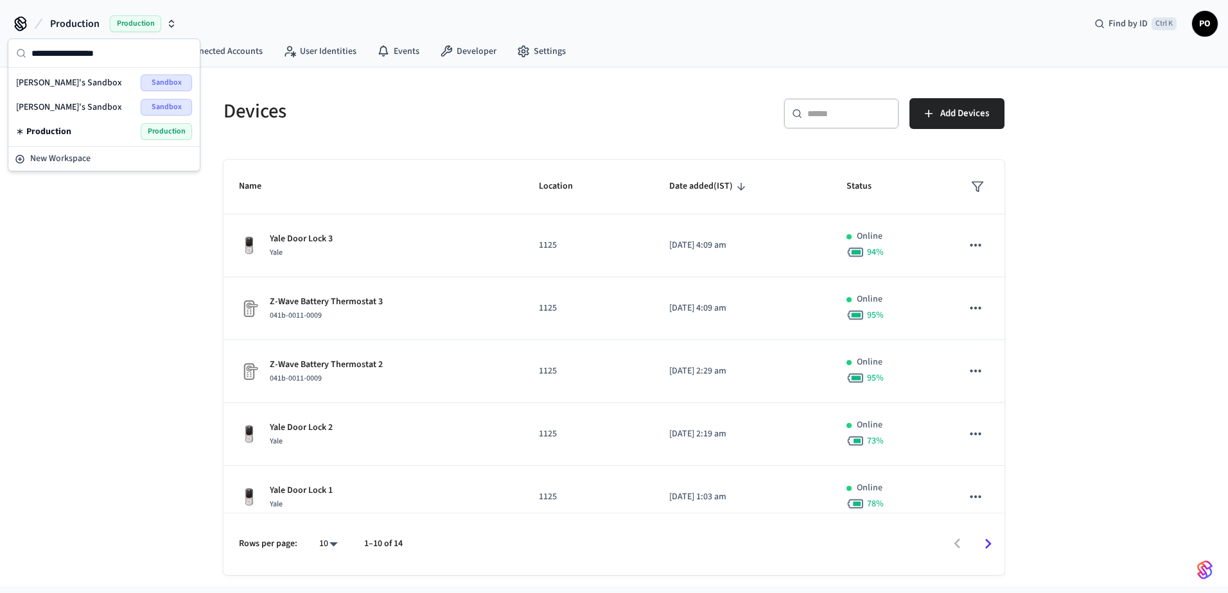
click at [57, 277] on div "Devices ​ ​ Add Devices Name Location Date added (IST) Status Yale Door Lock 3 …" at bounding box center [614, 326] width 1228 height 519
